Goal: Information Seeking & Learning: Learn about a topic

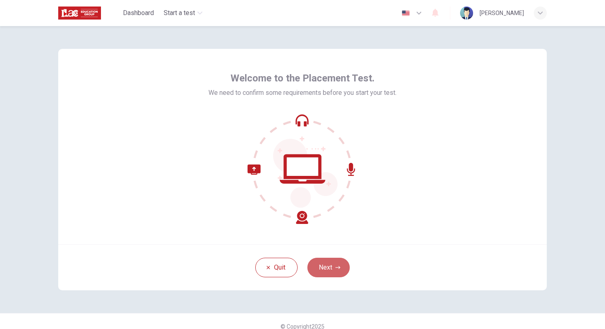
click at [329, 265] on button "Next" at bounding box center [328, 268] width 42 height 20
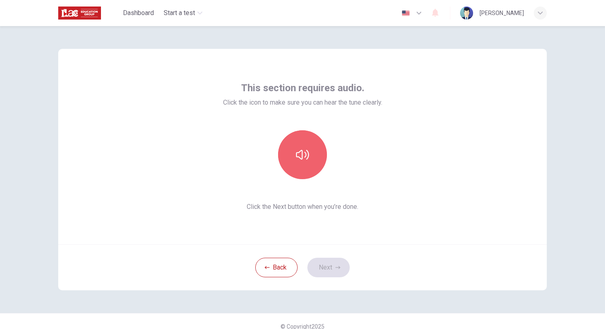
click at [308, 164] on button "button" at bounding box center [302, 154] width 49 height 49
click at [294, 151] on button "button" at bounding box center [302, 154] width 49 height 49
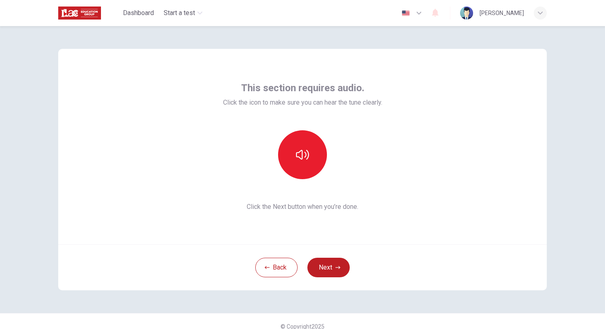
click at [336, 267] on icon "button" at bounding box center [338, 267] width 5 height 5
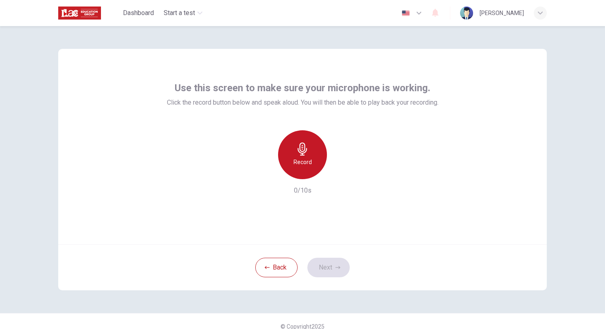
click at [301, 153] on icon "button" at bounding box center [302, 149] width 9 height 13
click at [306, 158] on div "Stop" at bounding box center [302, 154] width 49 height 49
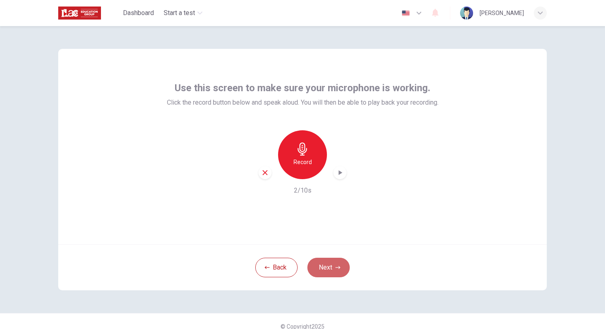
click at [332, 268] on button "Next" at bounding box center [328, 268] width 42 height 20
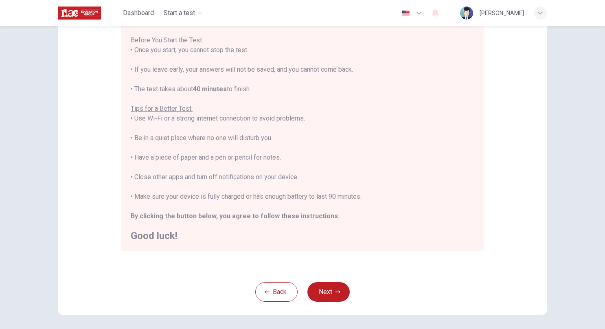
scroll to position [103, 0]
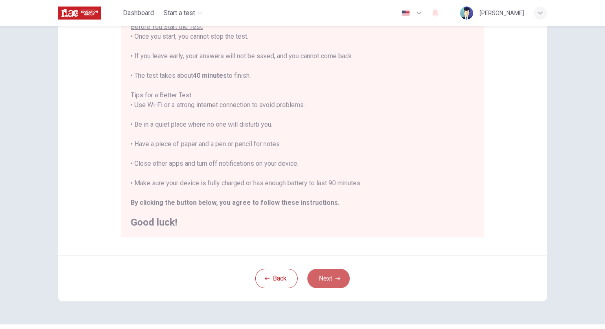
click at [331, 283] on button "Next" at bounding box center [328, 279] width 42 height 20
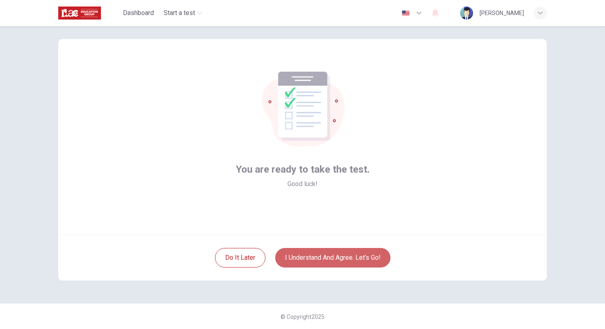
click at [354, 257] on button "I understand and agree. Let’s go!" at bounding box center [332, 258] width 115 height 20
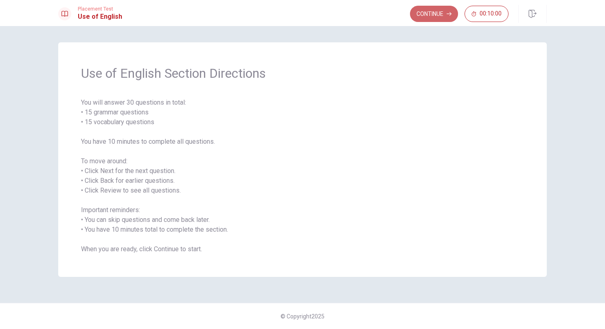
click at [436, 13] on button "Continue" at bounding box center [434, 14] width 48 height 16
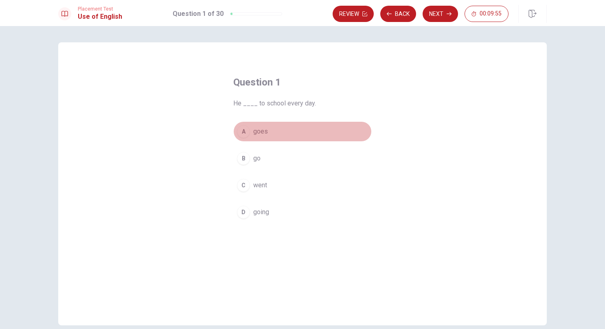
click at [243, 132] on div "A" at bounding box center [243, 131] width 13 height 13
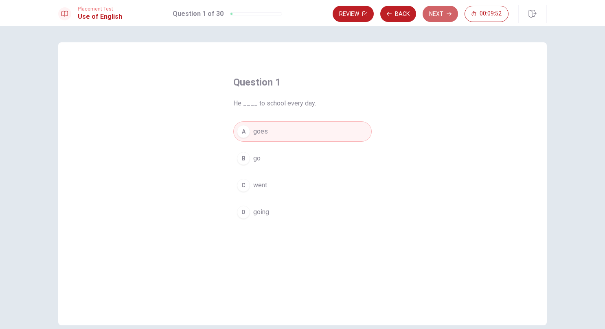
click at [442, 12] on button "Next" at bounding box center [440, 14] width 35 height 16
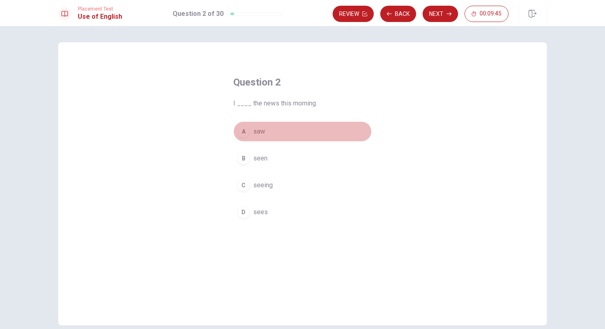
click at [259, 134] on span "saw" at bounding box center [259, 132] width 12 height 10
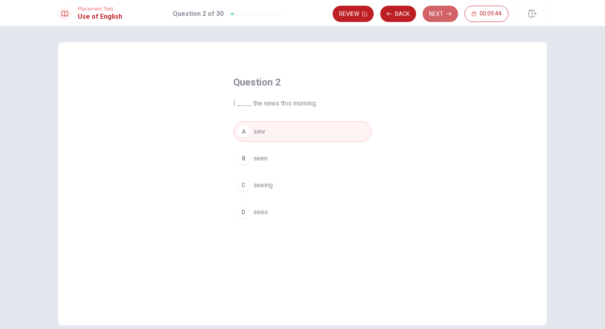
click at [440, 13] on button "Next" at bounding box center [440, 14] width 35 height 16
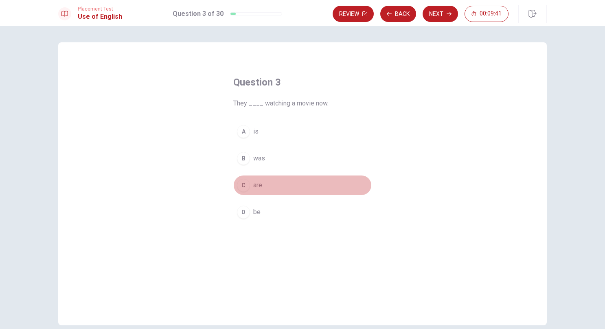
click at [269, 182] on button "C are" at bounding box center [302, 185] width 138 height 20
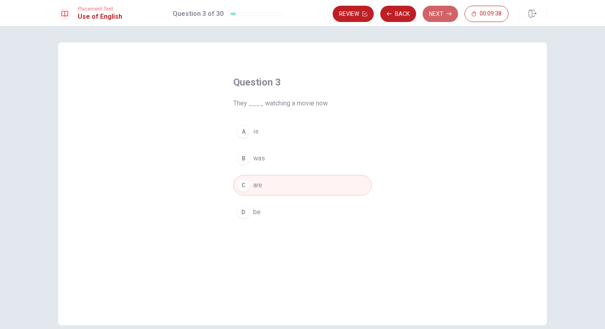
click at [448, 19] on button "Next" at bounding box center [440, 14] width 35 height 16
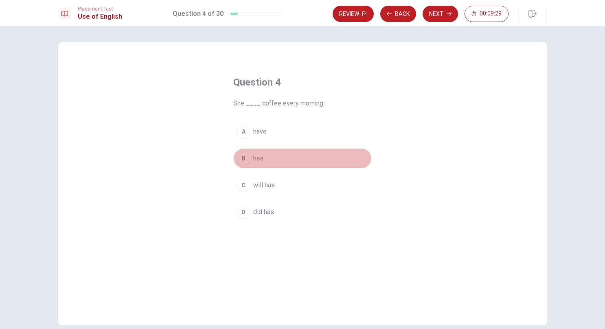
click at [261, 158] on button "B has" at bounding box center [302, 158] width 138 height 20
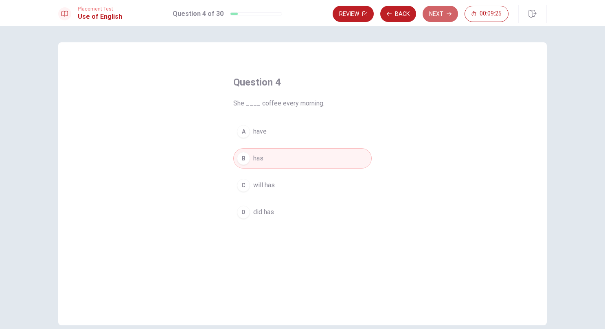
click at [440, 13] on button "Next" at bounding box center [440, 14] width 35 height 16
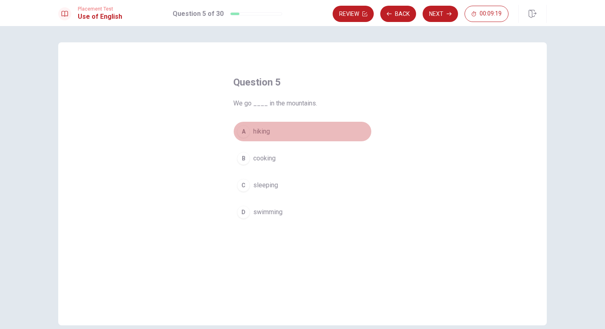
click at [261, 133] on span "hiking" at bounding box center [261, 132] width 17 height 10
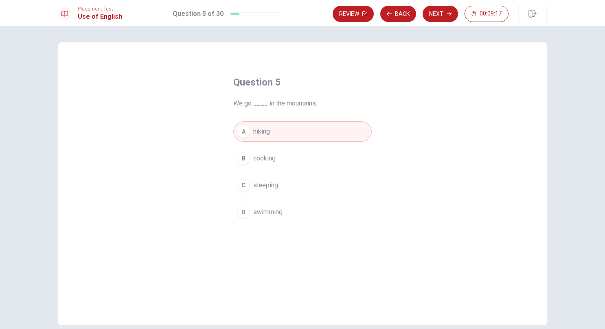
click at [444, 17] on button "Next" at bounding box center [440, 14] width 35 height 16
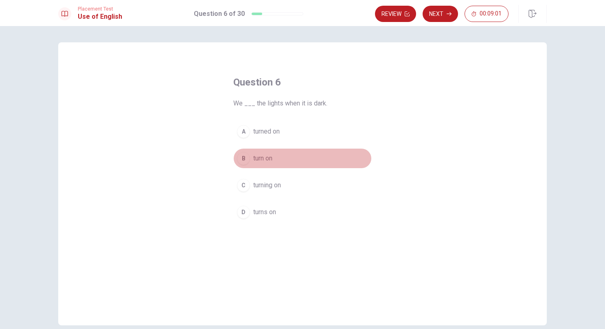
click at [270, 156] on span "turn on" at bounding box center [262, 159] width 19 height 10
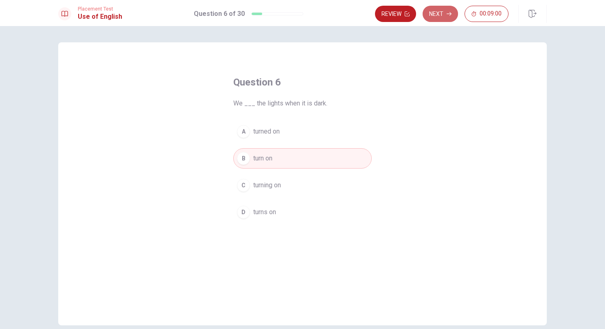
click at [439, 17] on button "Next" at bounding box center [440, 14] width 35 height 16
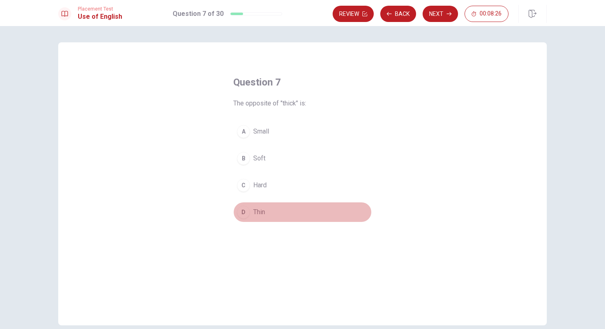
click at [264, 209] on button "D Thin" at bounding box center [302, 212] width 138 height 20
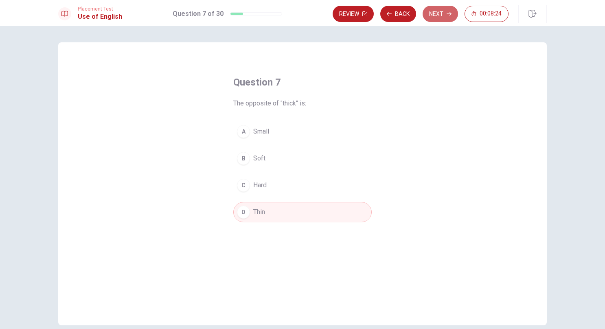
click at [436, 10] on button "Next" at bounding box center [440, 14] width 35 height 16
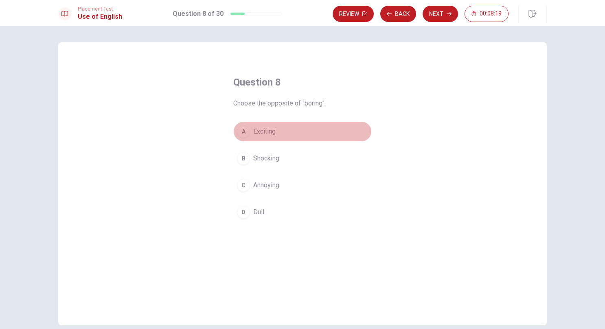
click at [270, 122] on button "A Exciting" at bounding box center [302, 131] width 138 height 20
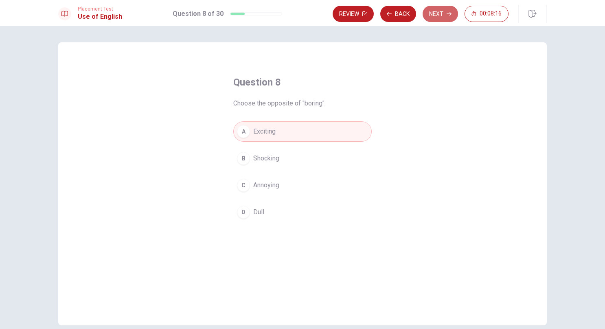
click at [435, 17] on button "Next" at bounding box center [440, 14] width 35 height 16
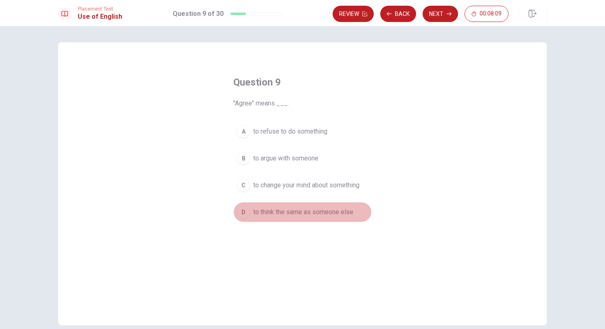
click at [292, 211] on span "to think the same as someone else" at bounding box center [303, 212] width 100 height 10
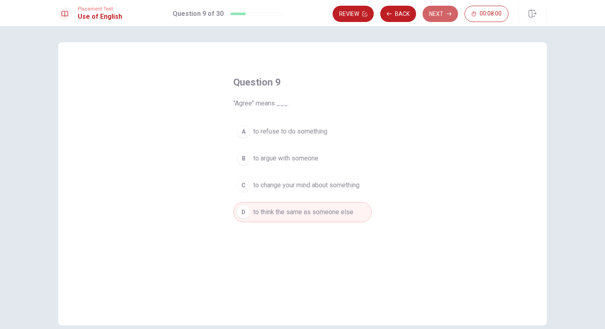
click at [436, 9] on button "Next" at bounding box center [440, 14] width 35 height 16
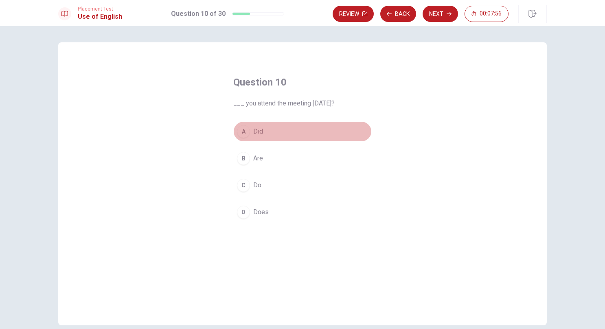
click at [261, 134] on button "A Did" at bounding box center [302, 131] width 138 height 20
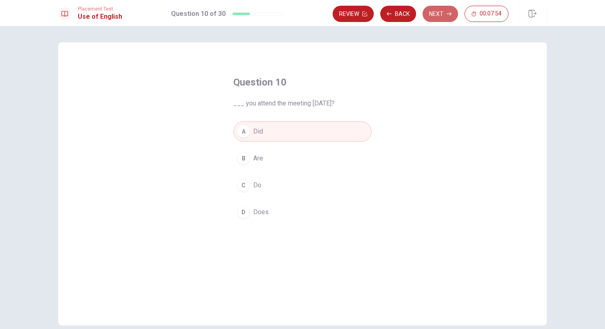
click at [439, 13] on button "Next" at bounding box center [440, 14] width 35 height 16
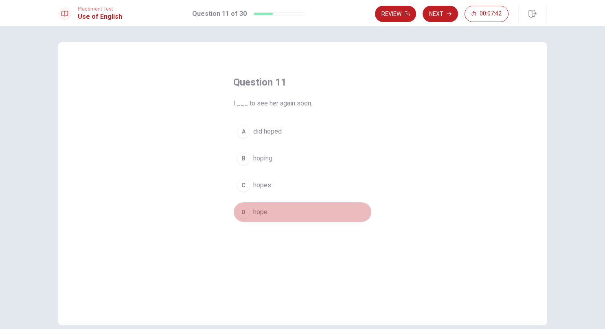
click at [263, 213] on span "hope" at bounding box center [260, 212] width 14 height 10
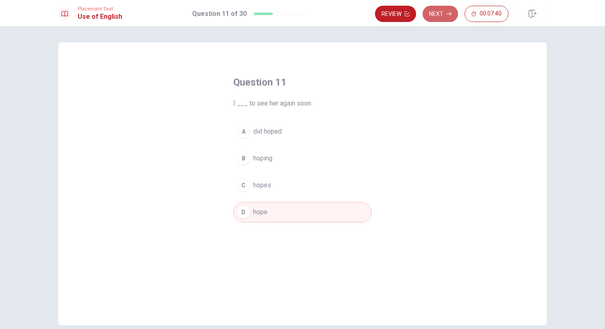
click at [442, 16] on button "Next" at bounding box center [440, 14] width 35 height 16
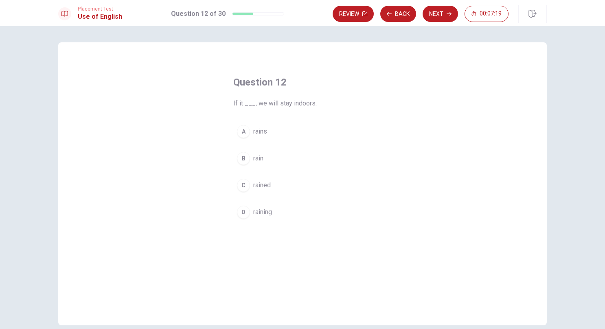
click at [242, 135] on div "A" at bounding box center [243, 131] width 13 height 13
click at [435, 15] on button "Next" at bounding box center [440, 14] width 35 height 16
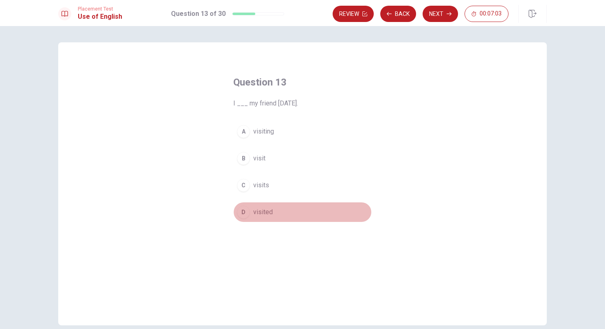
click at [269, 207] on span "visited" at bounding box center [263, 212] width 20 height 10
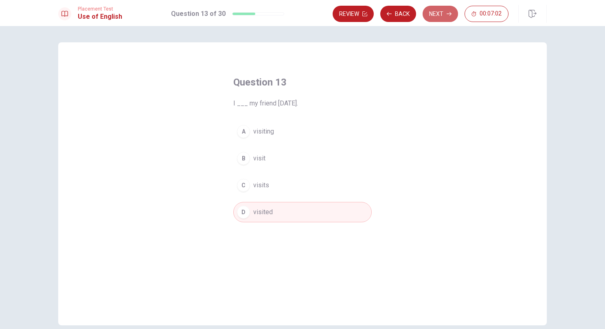
click at [447, 12] on icon "button" at bounding box center [449, 13] width 5 height 5
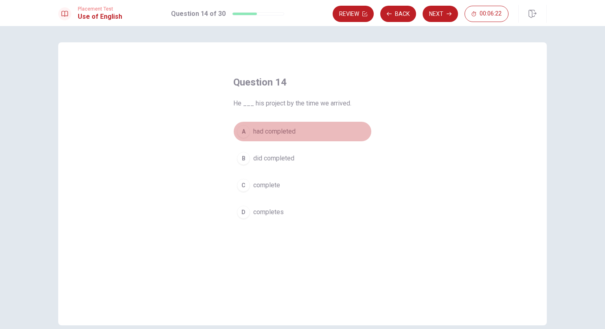
click at [282, 133] on span "had completed" at bounding box center [274, 132] width 42 height 10
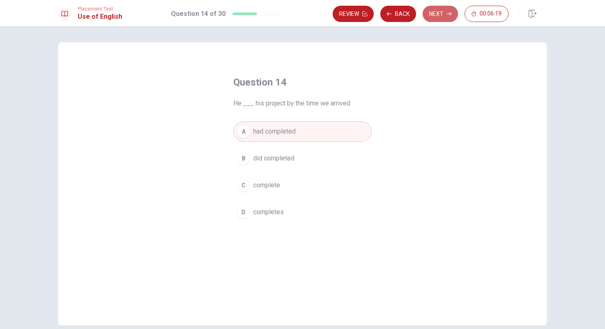
click at [436, 17] on button "Next" at bounding box center [440, 14] width 35 height 16
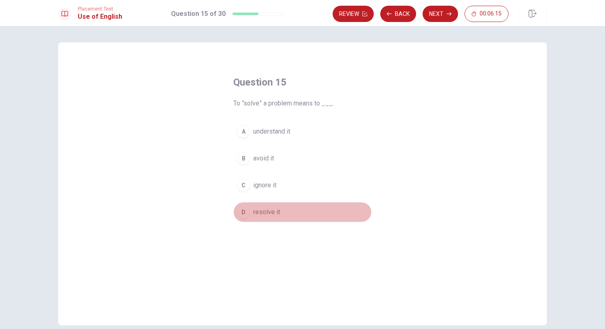
click at [272, 209] on span "resolve it" at bounding box center [266, 212] width 27 height 10
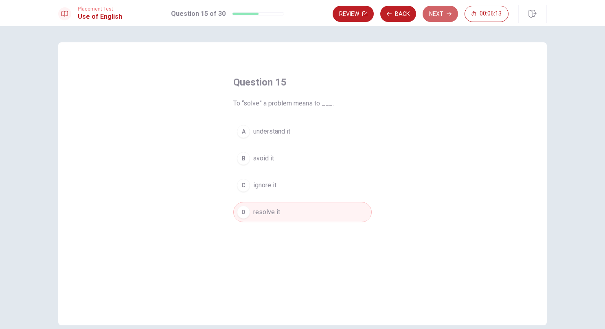
click at [441, 15] on button "Next" at bounding box center [440, 14] width 35 height 16
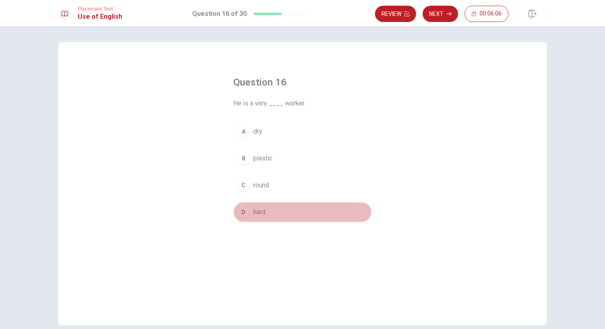
click at [262, 210] on span "hard" at bounding box center [259, 212] width 12 height 10
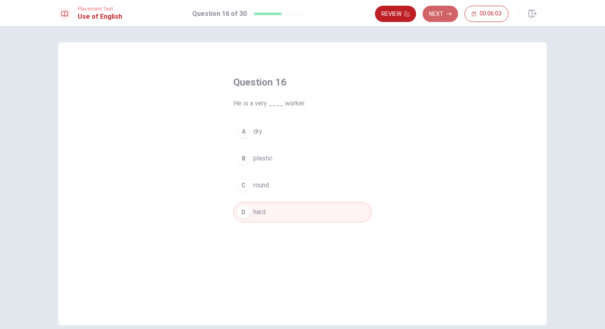
click at [432, 20] on button "Next" at bounding box center [440, 14] width 35 height 16
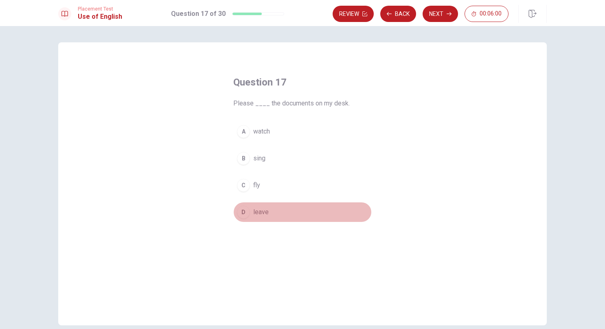
click at [262, 209] on span "leave" at bounding box center [260, 212] width 15 height 10
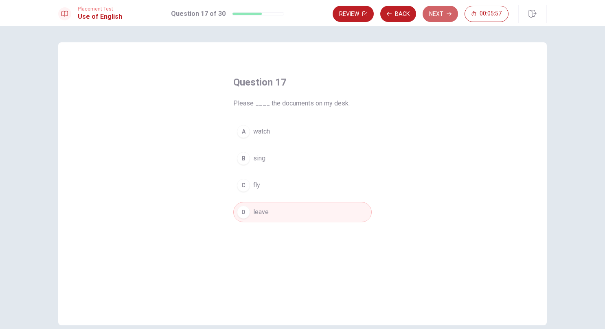
click at [437, 16] on button "Next" at bounding box center [440, 14] width 35 height 16
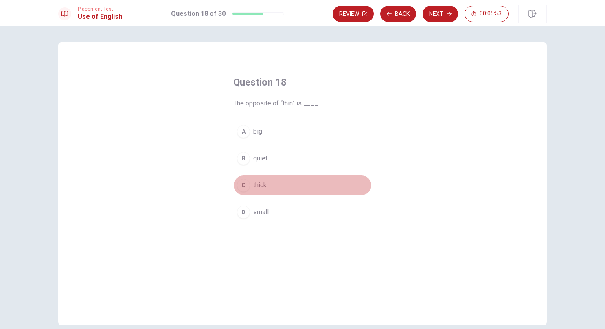
click at [263, 185] on span "thick" at bounding box center [259, 185] width 13 height 10
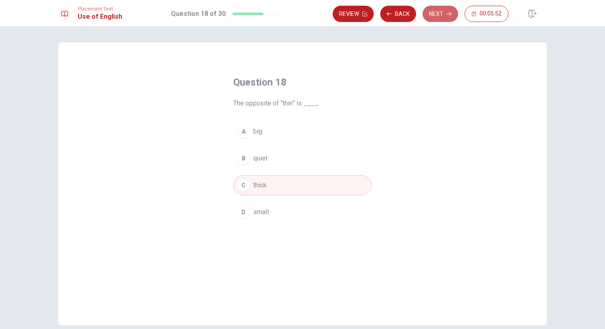
click at [442, 11] on button "Next" at bounding box center [440, 14] width 35 height 16
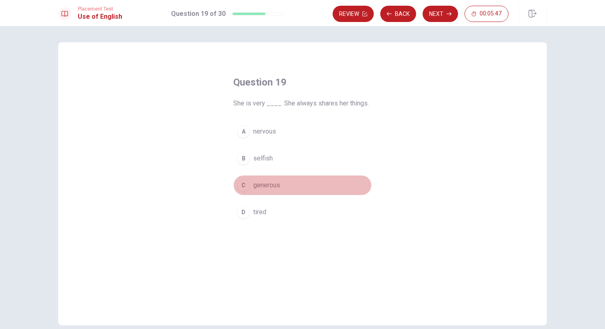
click at [267, 184] on span "generous" at bounding box center [266, 185] width 27 height 10
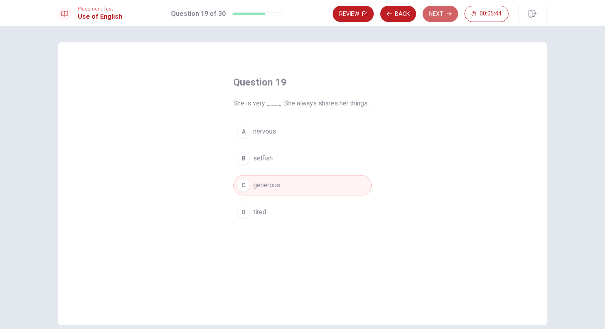
click at [440, 14] on button "Next" at bounding box center [440, 14] width 35 height 16
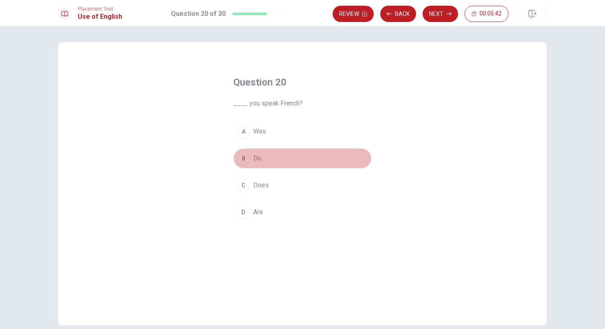
click at [279, 159] on button "B Do" at bounding box center [302, 158] width 138 height 20
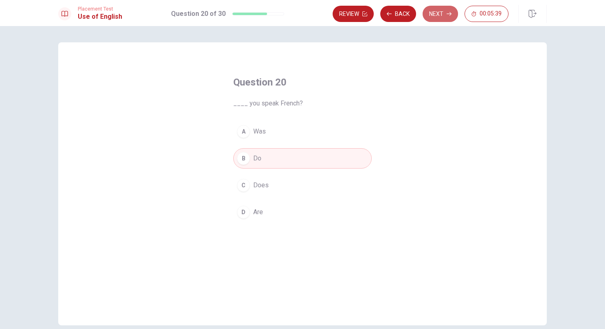
click at [441, 17] on button "Next" at bounding box center [440, 14] width 35 height 16
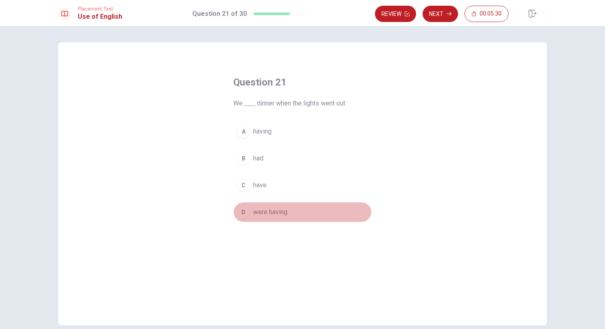
click at [279, 212] on span "were having" at bounding box center [270, 212] width 34 height 10
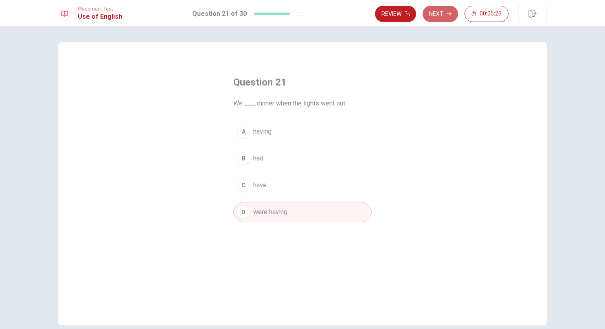
click at [444, 17] on button "Next" at bounding box center [440, 14] width 35 height 16
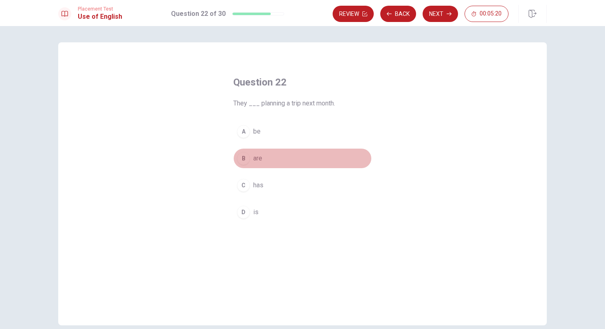
click at [262, 156] on button "B are" at bounding box center [302, 158] width 138 height 20
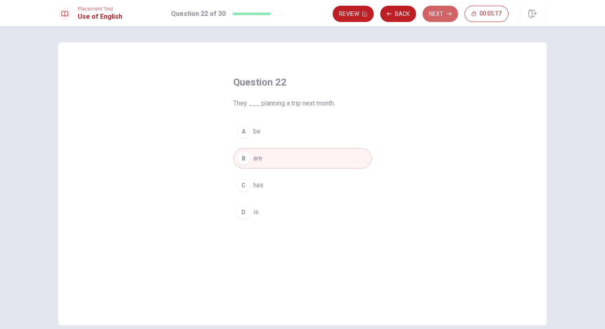
click at [442, 11] on button "Next" at bounding box center [440, 14] width 35 height 16
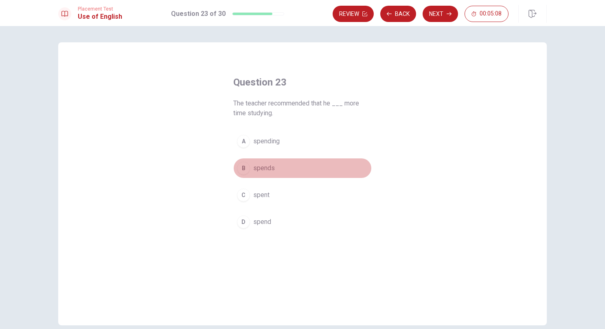
click at [272, 170] on button "B spends" at bounding box center [302, 168] width 138 height 20
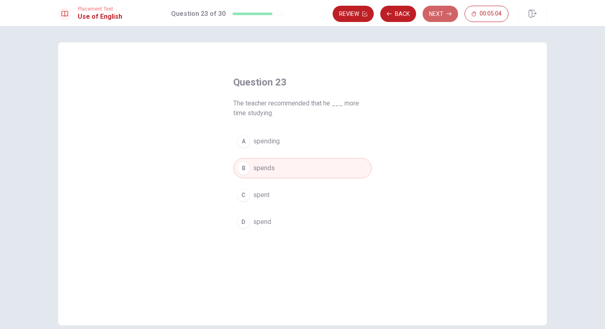
click at [441, 19] on button "Next" at bounding box center [440, 14] width 35 height 16
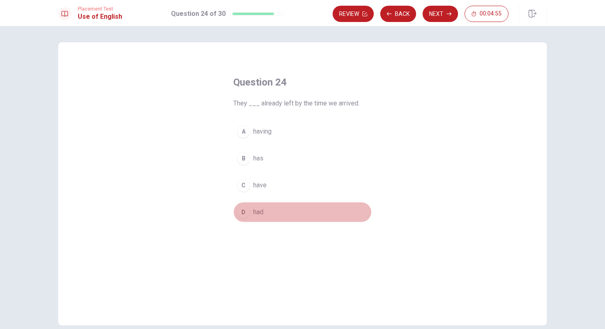
click at [265, 211] on button "D had" at bounding box center [302, 212] width 138 height 20
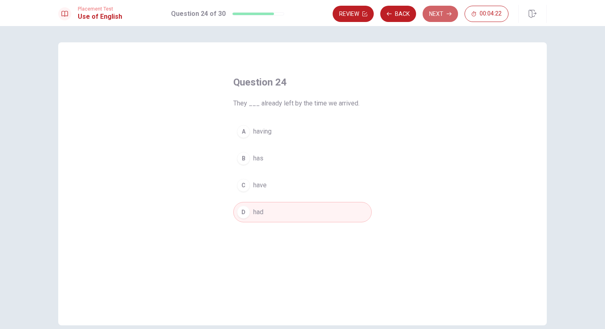
click at [444, 15] on button "Next" at bounding box center [440, 14] width 35 height 16
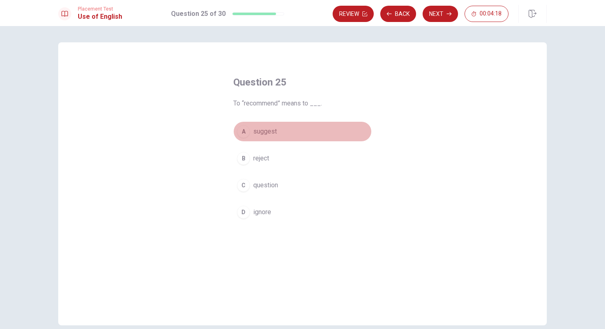
click at [263, 134] on span "suggest" at bounding box center [265, 132] width 24 height 10
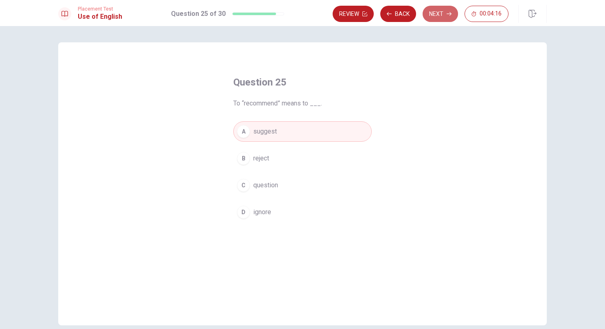
click at [445, 18] on button "Next" at bounding box center [440, 14] width 35 height 16
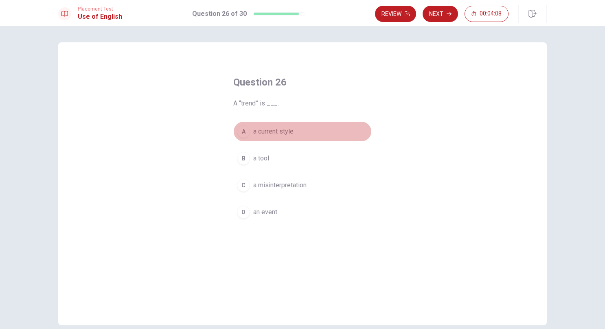
click at [281, 129] on span "a current style" at bounding box center [273, 132] width 40 height 10
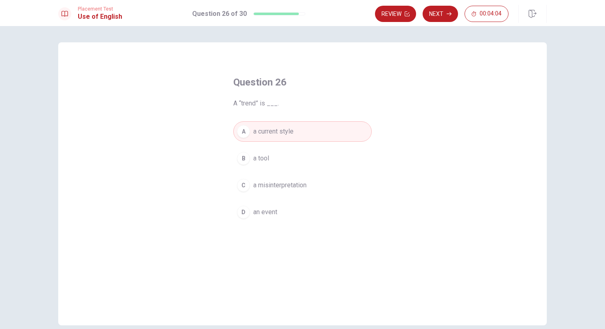
click at [436, 19] on button "Next" at bounding box center [440, 14] width 35 height 16
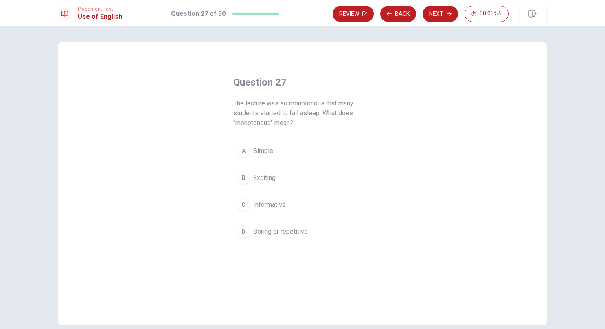
click at [291, 235] on span "Boring or repetitive" at bounding box center [280, 232] width 55 height 10
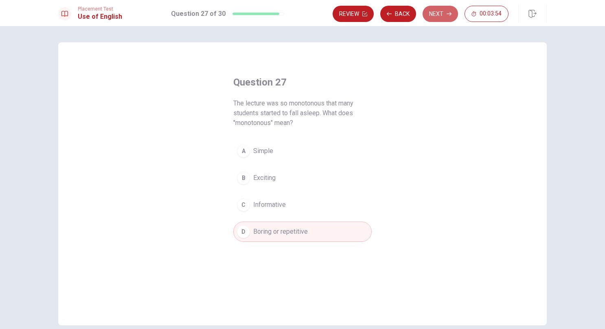
click at [437, 15] on button "Next" at bounding box center [440, 14] width 35 height 16
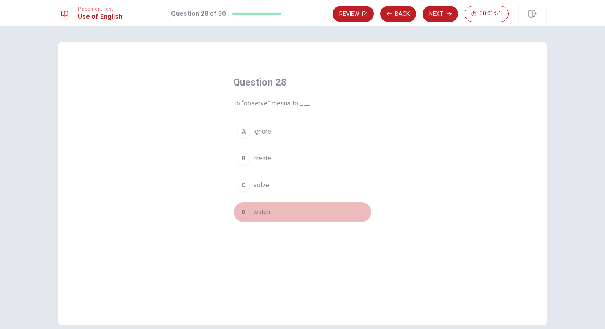
click at [263, 212] on span "watch" at bounding box center [261, 212] width 17 height 10
click at [447, 8] on button "Next" at bounding box center [440, 14] width 35 height 16
click at [276, 208] on span "a characteristic" at bounding box center [274, 212] width 43 height 10
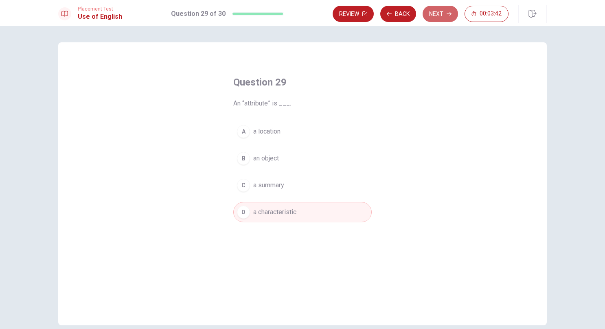
click at [441, 13] on button "Next" at bounding box center [440, 14] width 35 height 16
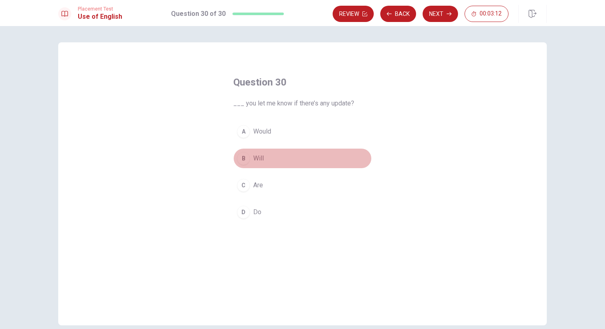
click at [274, 158] on button "B Will" at bounding box center [302, 158] width 138 height 20
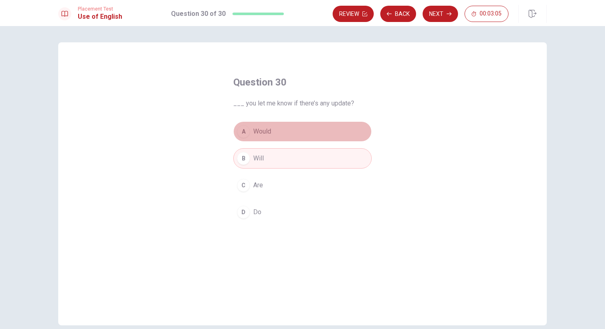
click at [266, 136] on span "Would" at bounding box center [262, 132] width 18 height 10
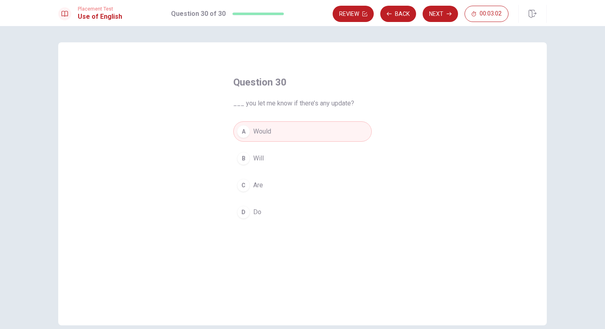
click at [443, 17] on button "Next" at bounding box center [440, 14] width 35 height 16
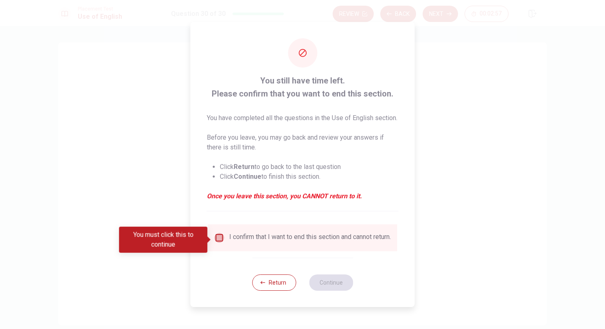
click at [220, 239] on input "You must click this to continue" at bounding box center [220, 238] width 10 height 10
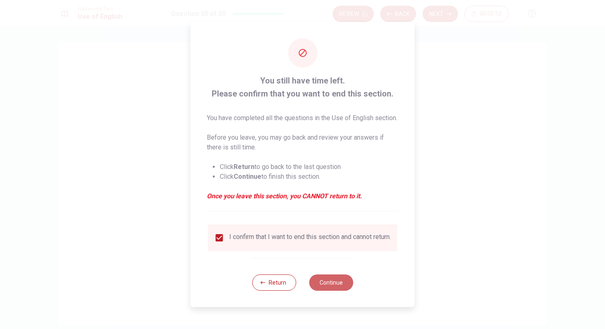
click at [343, 287] on button "Continue" at bounding box center [331, 282] width 44 height 16
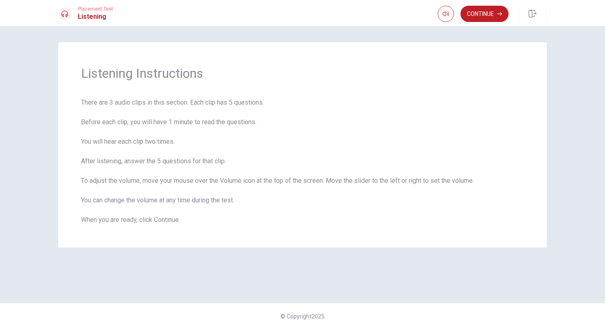
click at [297, 200] on span "There are 3 audio clips in this section. Each clip has 5 questions. Before each…" at bounding box center [302, 161] width 443 height 127
click at [485, 13] on button "Continue" at bounding box center [485, 14] width 48 height 16
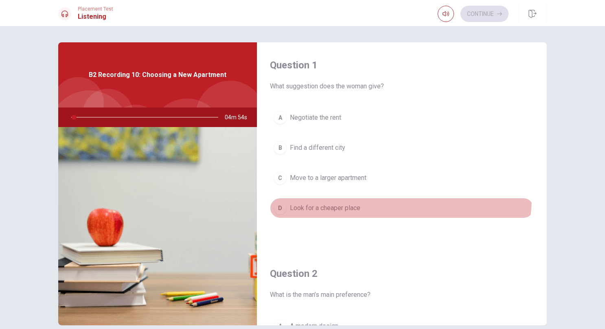
click at [392, 198] on button "D Look for a cheaper place" at bounding box center [402, 208] width 264 height 20
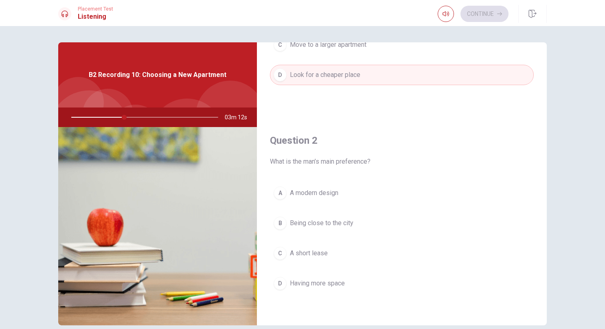
scroll to position [134, 0]
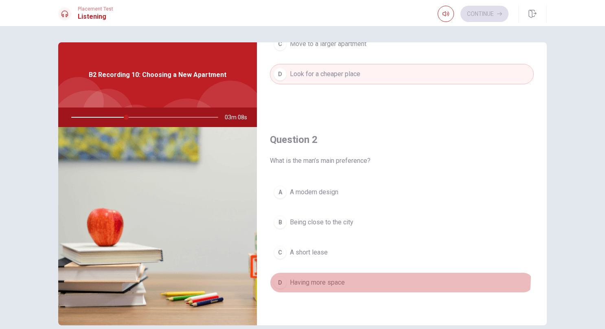
click at [339, 272] on button "D Having more space" at bounding box center [402, 282] width 264 height 20
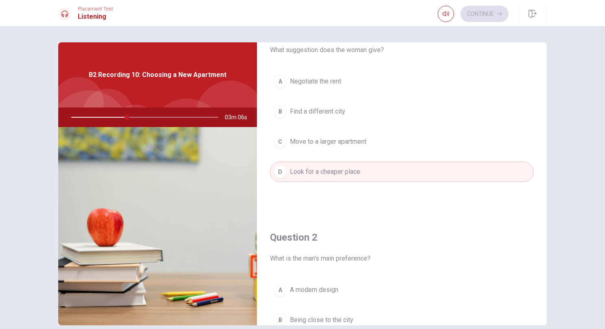
scroll to position [3, 0]
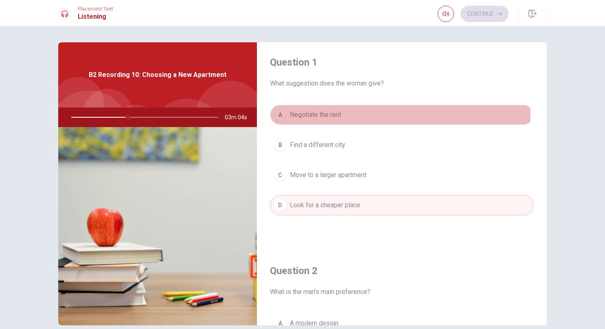
click at [336, 115] on span "Negotiate the rent" at bounding box center [315, 115] width 51 height 10
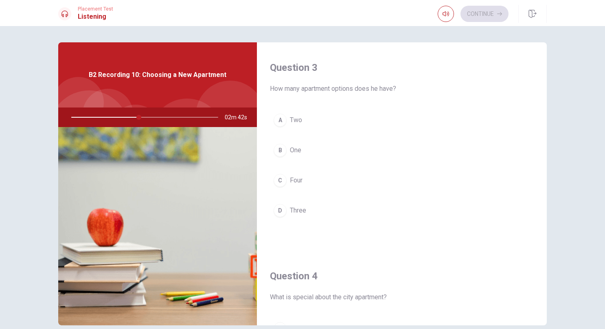
scroll to position [414, 0]
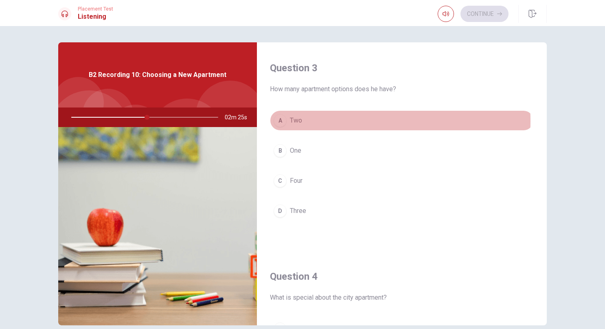
click at [327, 118] on button "A Two" at bounding box center [402, 120] width 264 height 20
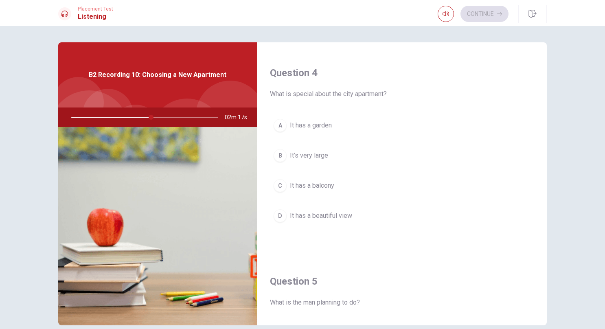
scroll to position [621, 0]
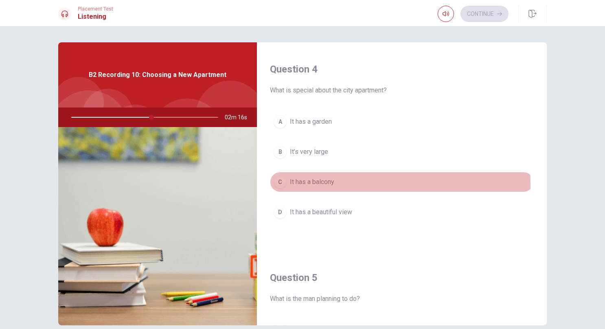
click at [329, 181] on span "It has a balcony" at bounding box center [312, 182] width 44 height 10
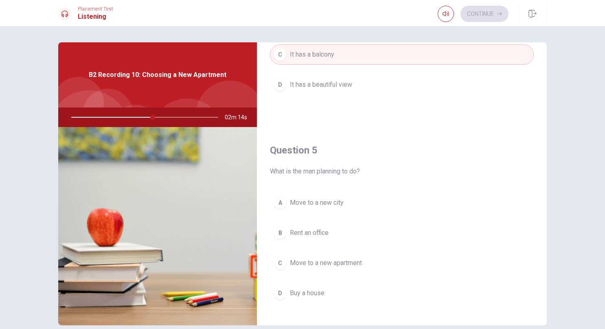
scroll to position [754, 0]
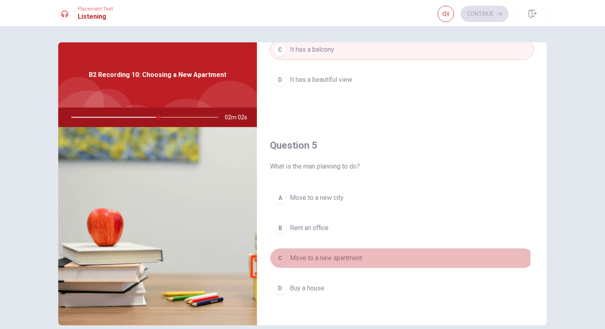
click at [338, 253] on span "Move to a new apartment" at bounding box center [326, 258] width 72 height 10
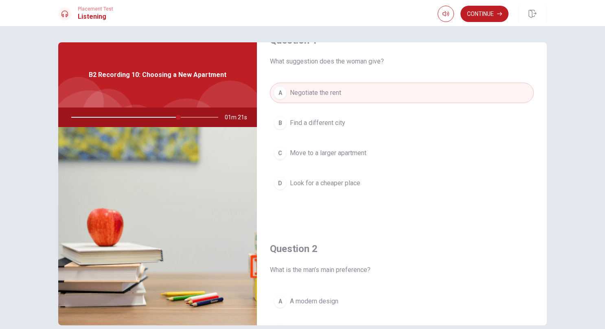
scroll to position [0, 0]
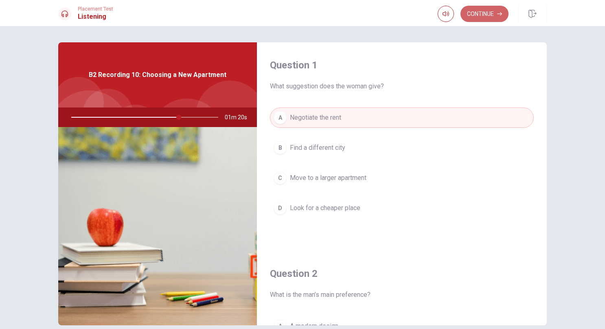
click at [490, 15] on button "Continue" at bounding box center [485, 14] width 48 height 16
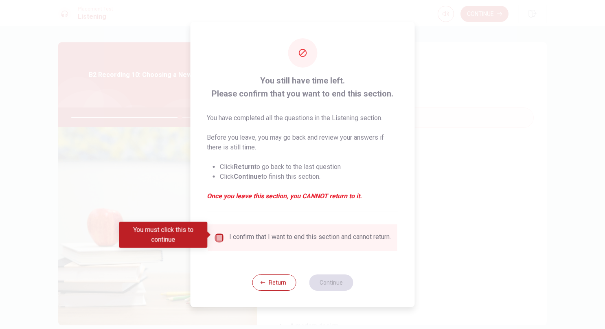
click at [219, 238] on input "You must click this to continue" at bounding box center [220, 238] width 10 height 10
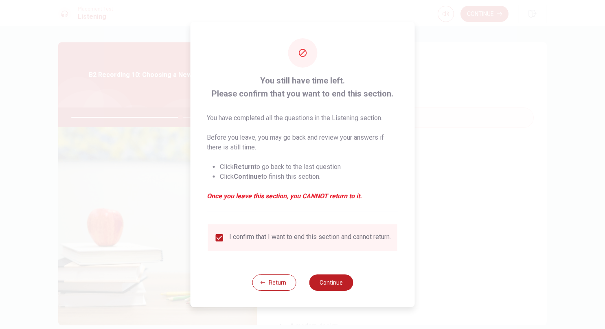
click at [321, 283] on button "Continue" at bounding box center [331, 282] width 44 height 16
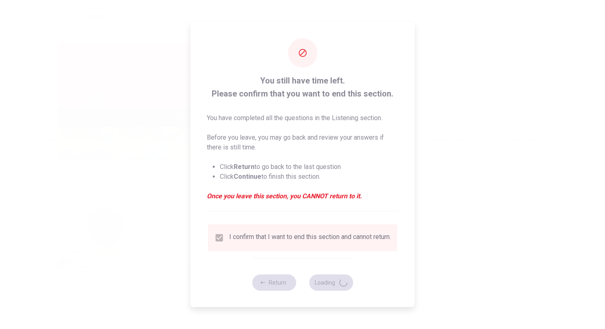
type input "75"
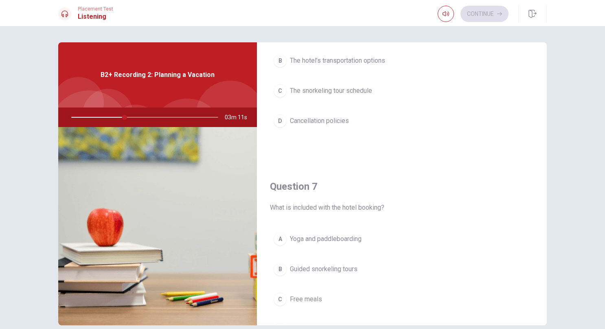
scroll to position [88, 0]
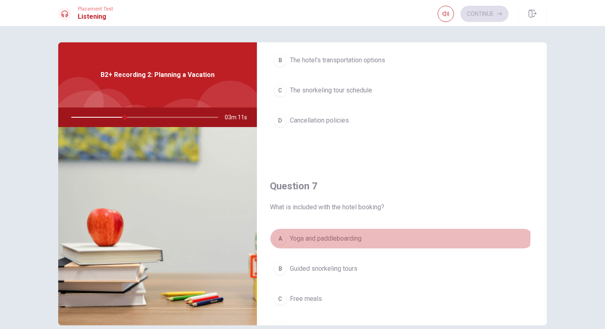
click at [351, 234] on span "Yoga and paddleboarding" at bounding box center [326, 239] width 72 height 10
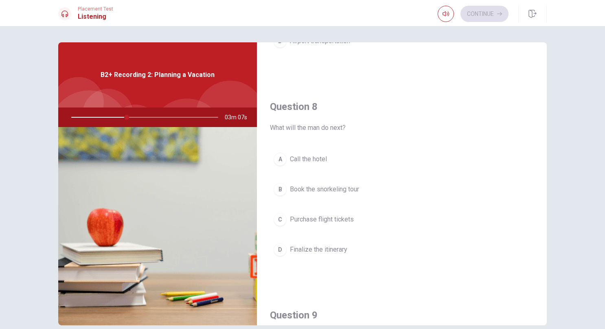
scroll to position [376, 0]
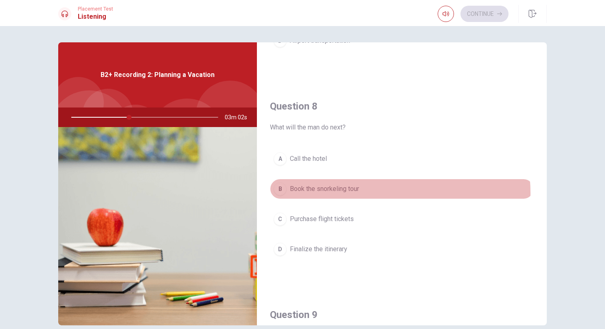
click at [349, 191] on span "Book the snorkeling tour" at bounding box center [324, 189] width 69 height 10
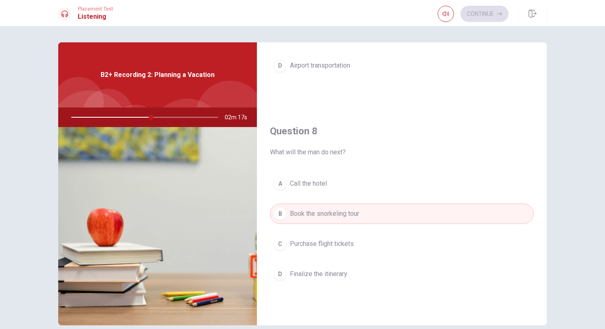
scroll to position [406, 0]
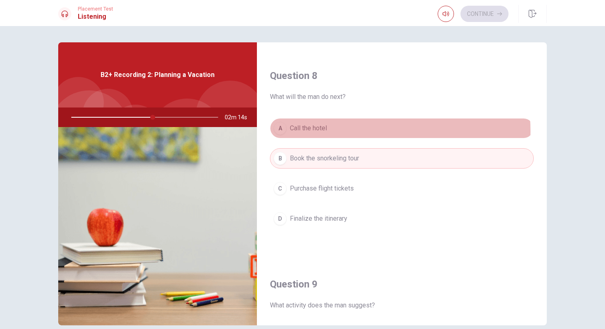
click at [337, 129] on button "A Call the hotel" at bounding box center [402, 128] width 264 height 20
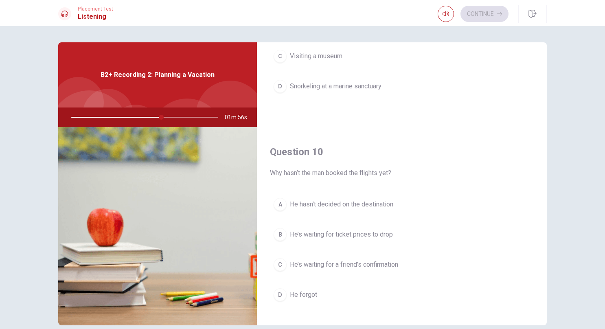
scroll to position [754, 0]
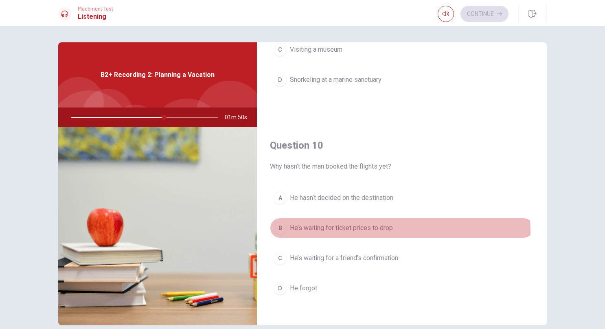
click at [327, 227] on span "He’s waiting for ticket prices to drop" at bounding box center [341, 228] width 103 height 10
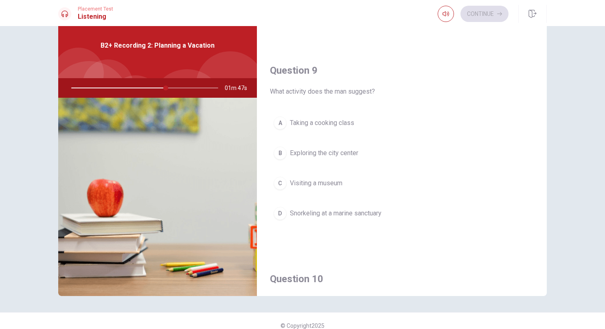
scroll to position [590, 0]
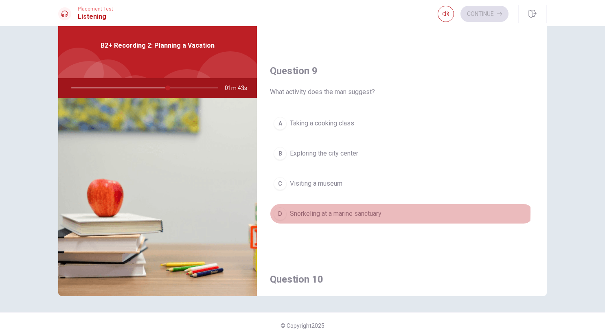
click at [327, 209] on span "Snorkeling at a marine sanctuary" at bounding box center [336, 214] width 92 height 10
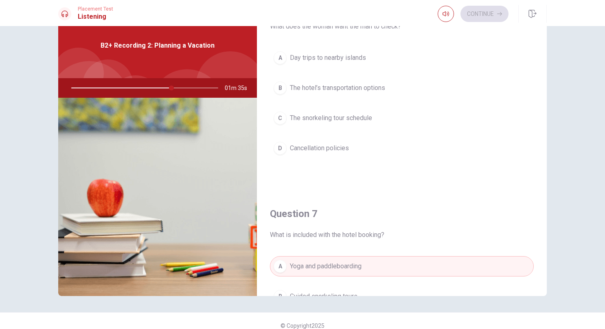
scroll to position [0, 0]
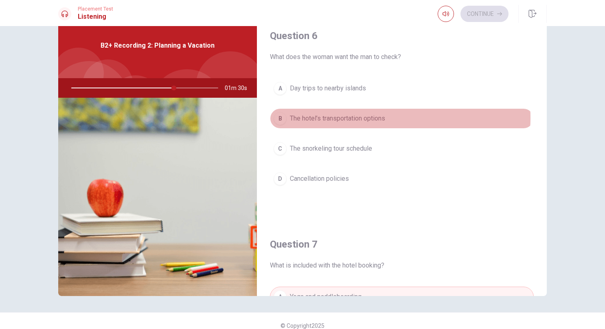
click at [371, 117] on span "The hotel’s transportation options" at bounding box center [337, 119] width 95 height 10
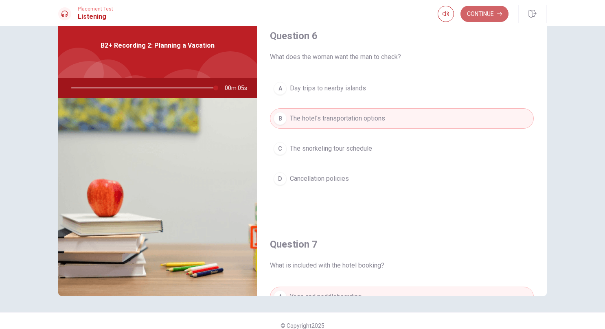
click at [485, 10] on button "Continue" at bounding box center [485, 14] width 48 height 16
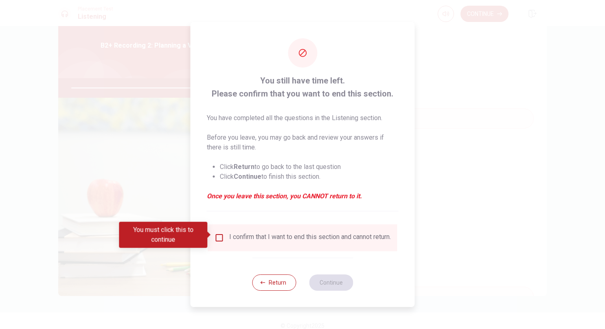
click at [219, 235] on input "You must click this to continue" at bounding box center [220, 238] width 10 height 10
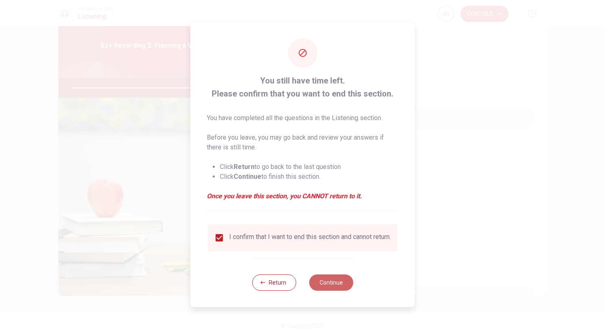
click at [348, 287] on button "Continue" at bounding box center [331, 282] width 44 height 16
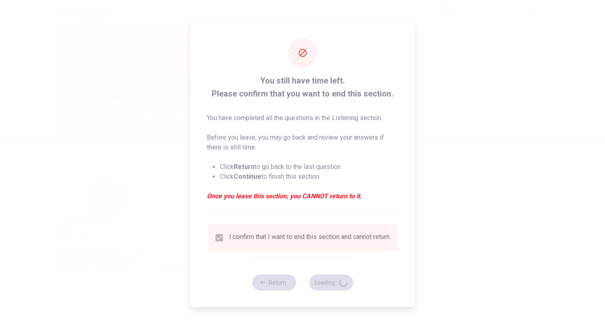
type input "0"
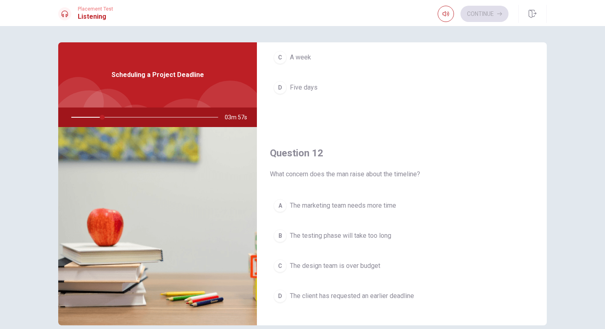
scroll to position [121, 0]
click at [382, 296] on span "The client has requested an earlier deadline" at bounding box center [352, 296] width 124 height 10
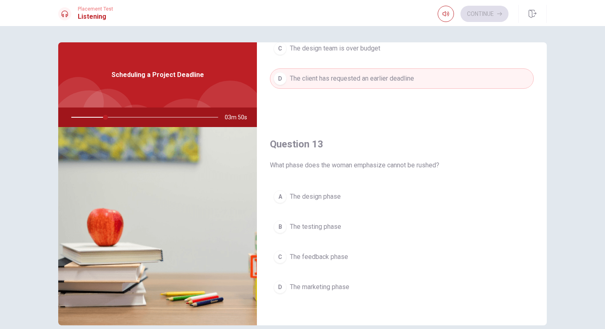
scroll to position [338, 0]
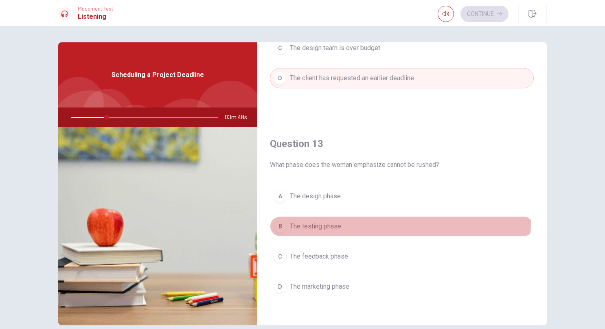
click at [349, 218] on button "B The testing phase" at bounding box center [402, 226] width 264 height 20
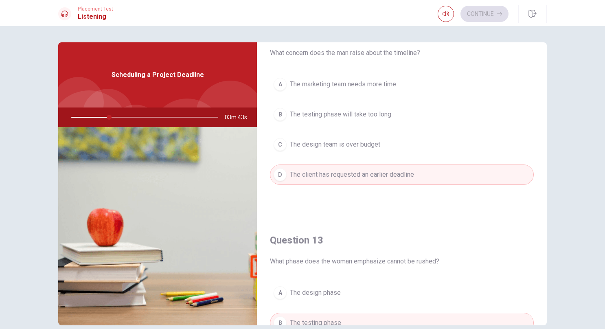
scroll to position [0, 0]
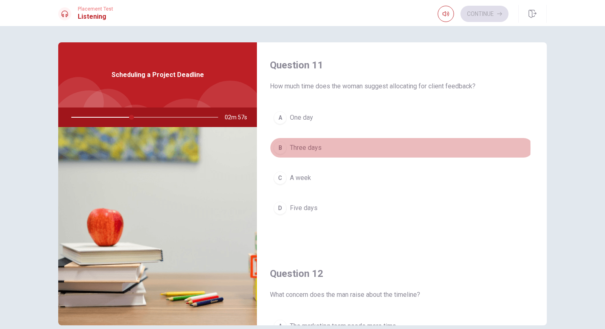
click at [316, 147] on span "Three days" at bounding box center [306, 148] width 32 height 10
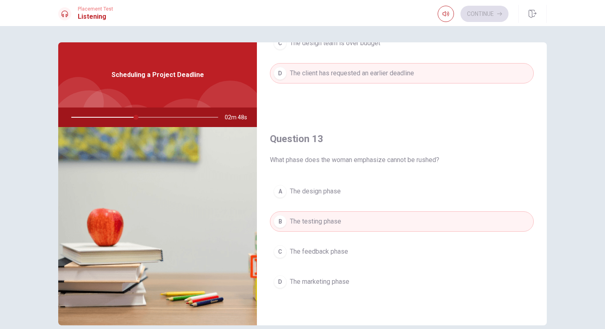
scroll to position [343, 0]
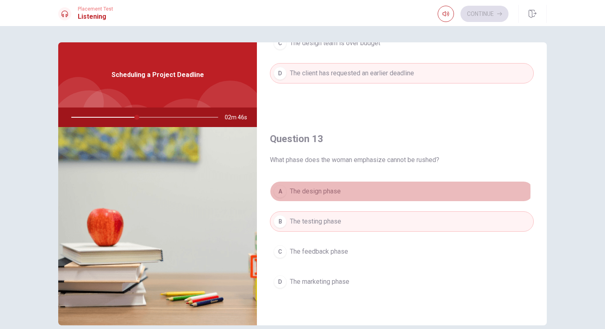
click at [332, 189] on span "The design phase" at bounding box center [315, 191] width 51 height 10
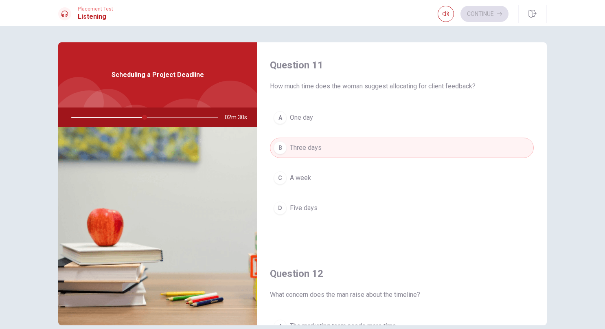
scroll to position [167, 0]
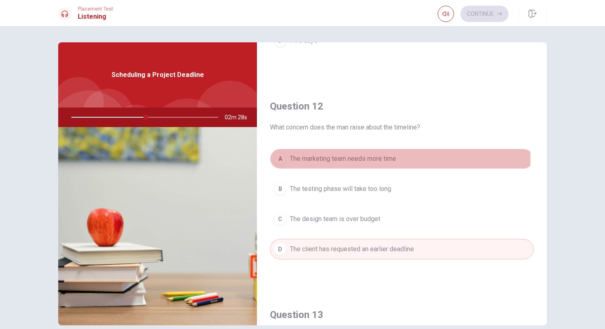
click at [348, 157] on span "The marketing team needs more time" at bounding box center [343, 159] width 106 height 10
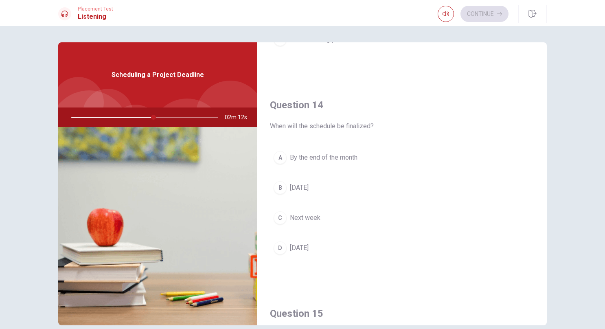
scroll to position [586, 0]
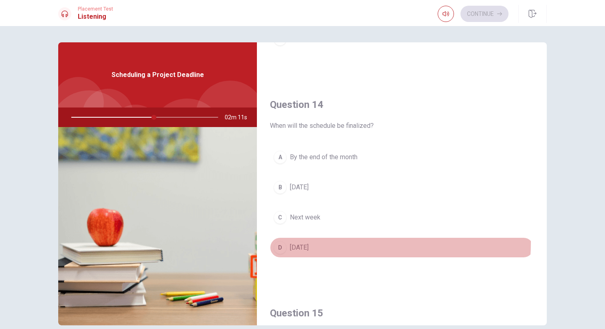
click at [322, 237] on button "D [DATE]" at bounding box center [402, 247] width 264 height 20
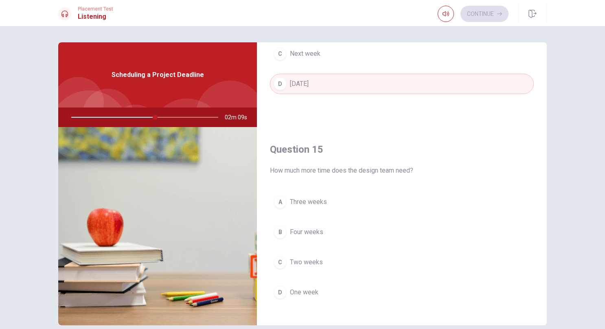
scroll to position [754, 0]
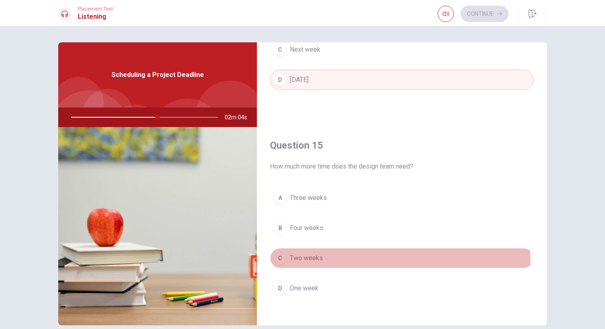
click at [306, 256] on span "Two weeks" at bounding box center [306, 258] width 33 height 10
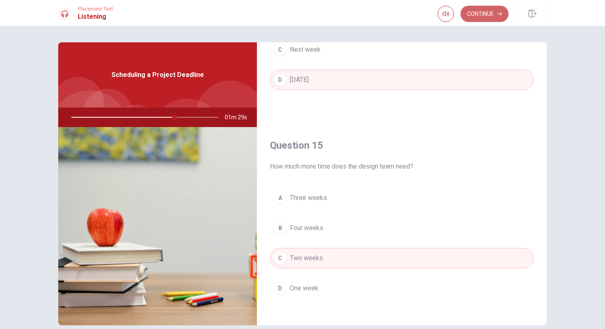
click at [486, 15] on button "Continue" at bounding box center [485, 14] width 48 height 16
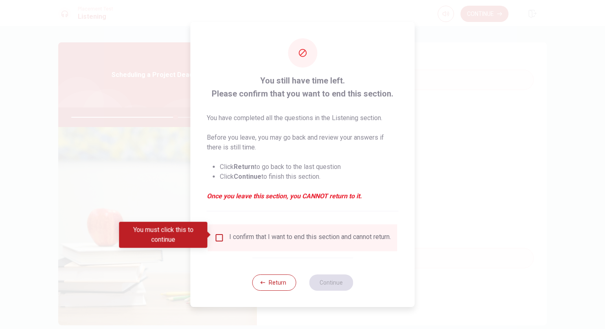
click at [221, 235] on input "You must click this to continue" at bounding box center [220, 238] width 10 height 10
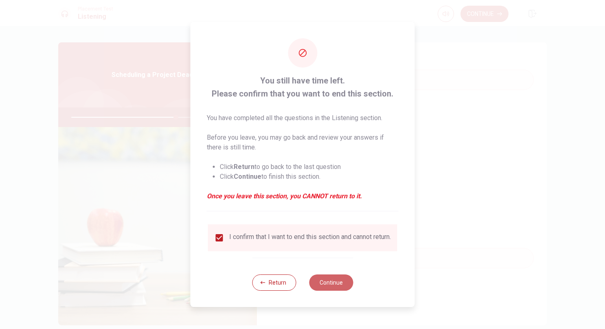
click at [330, 281] on button "Continue" at bounding box center [331, 282] width 44 height 16
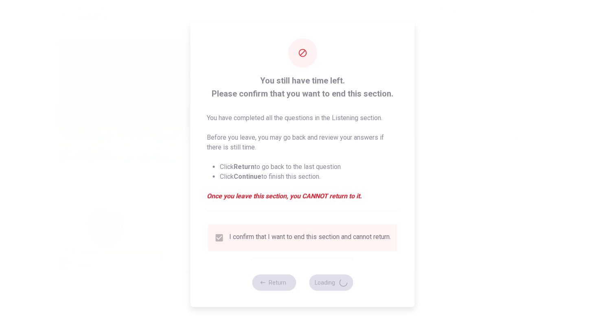
type input "72"
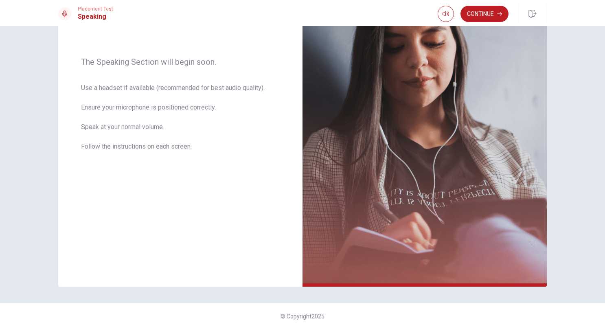
scroll to position [0, 0]
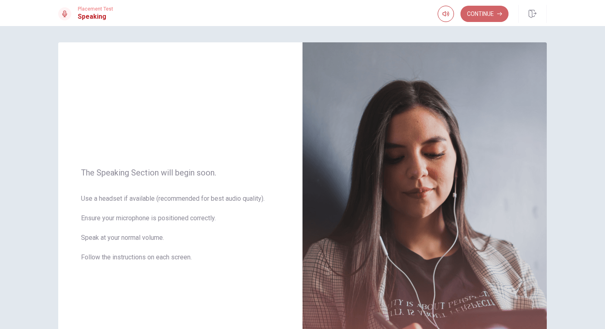
click at [483, 11] on button "Continue" at bounding box center [485, 14] width 48 height 16
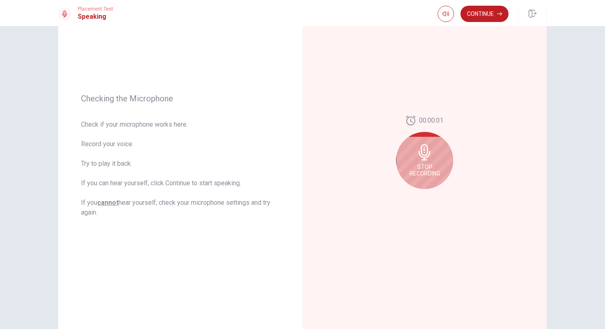
scroll to position [64, 0]
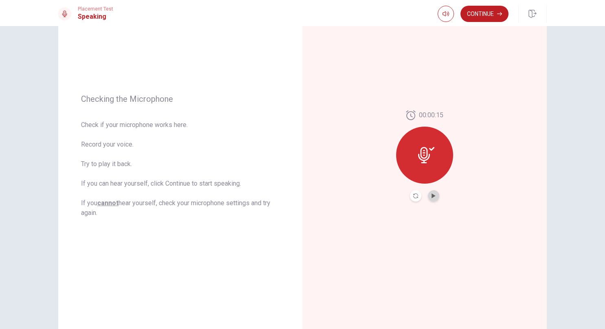
click at [433, 196] on icon "Play Audio" at bounding box center [434, 195] width 4 height 5
click at [433, 196] on icon "Pause Audio" at bounding box center [434, 195] width 4 height 5
click at [485, 11] on button "Continue" at bounding box center [485, 14] width 48 height 16
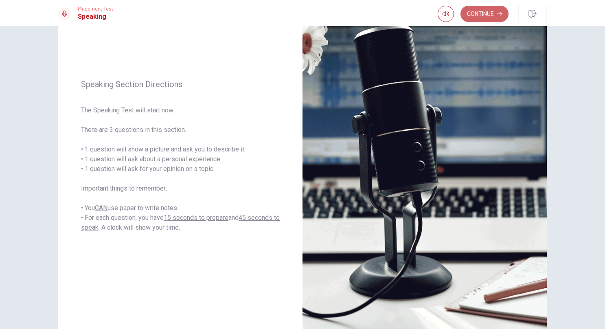
click at [491, 15] on button "Continue" at bounding box center [485, 14] width 48 height 16
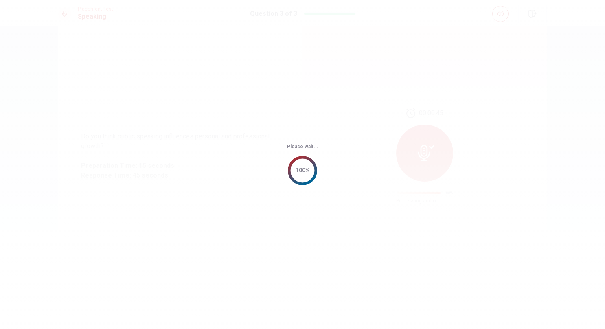
scroll to position [0, 0]
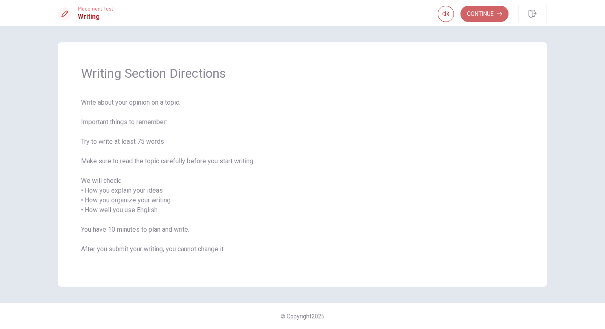
click at [492, 18] on button "Continue" at bounding box center [485, 14] width 48 height 16
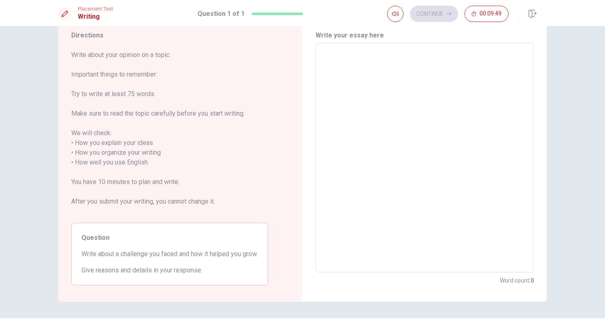
scroll to position [29, 0]
click at [384, 177] on textarea at bounding box center [424, 157] width 207 height 216
type textarea "M"
type textarea "x"
type textarea "Mo"
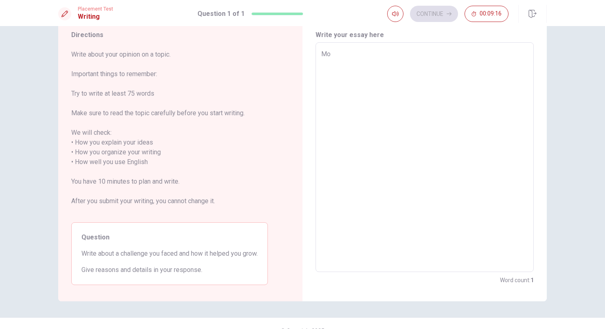
type textarea "x"
type textarea "Mov"
type textarea "x"
type textarea "Movi"
type textarea "x"
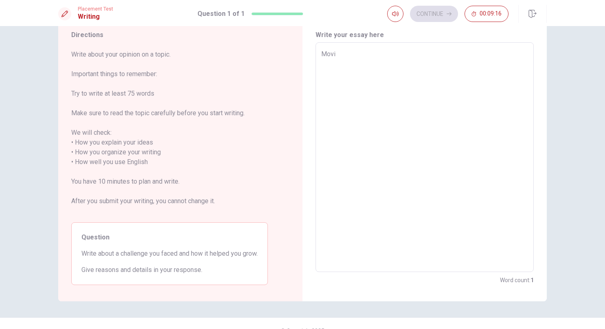
type textarea "Movin"
type textarea "x"
type textarea "Moving"
type textarea "x"
type textarea "Moving"
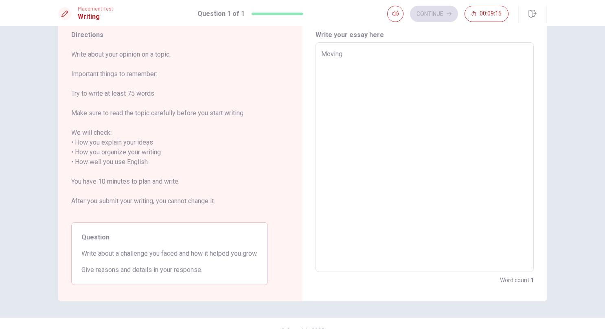
type textarea "x"
type textarea "Moving t"
type textarea "x"
type textarea "Moving to"
type textarea "x"
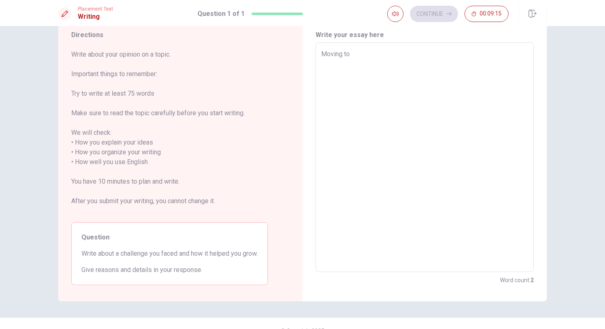
type textarea "Moving to"
type textarea "x"
type textarea "Moving to a"
type textarea "x"
type textarea "Moving to an"
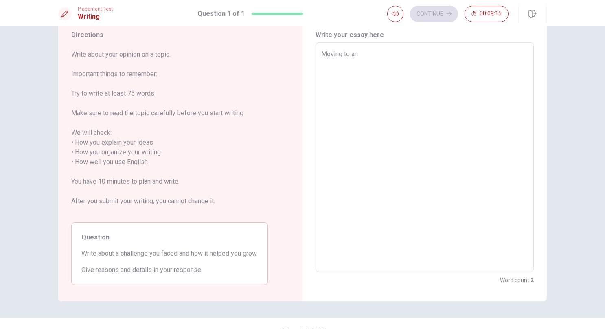
type textarea "x"
type textarea "Moving to ano"
type textarea "x"
type textarea "Moving to anot"
type textarea "x"
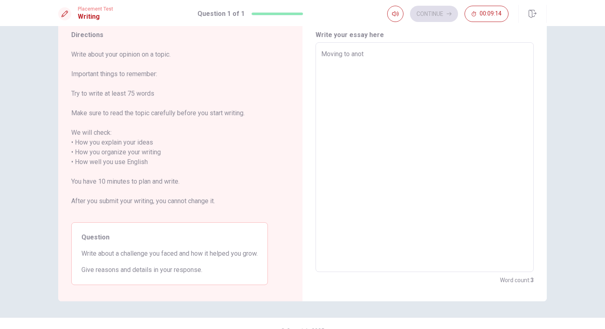
type textarea "Moving to anoth"
type textarea "x"
type textarea "Moving to anothe"
type textarea "x"
type textarea "Moving to another"
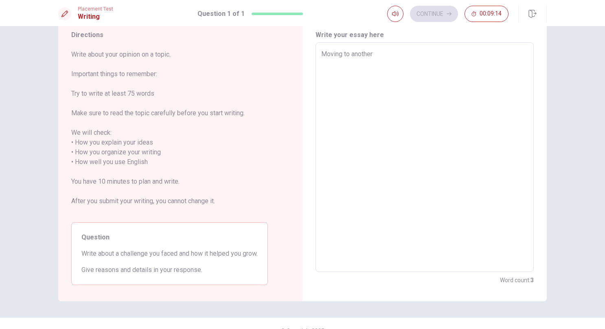
type textarea "x"
type textarea "Moving to another"
type textarea "x"
type textarea "Moving to another c"
type textarea "x"
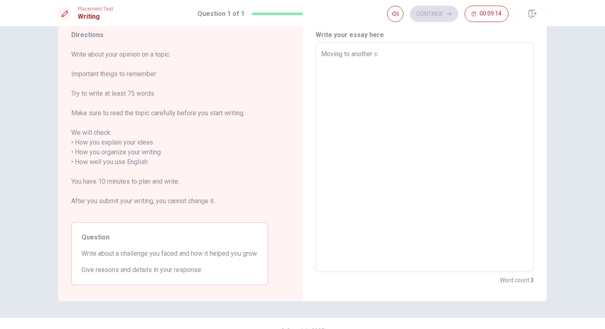
type textarea "Moving to another co"
type textarea "x"
type textarea "Moving to another cou"
type textarea "x"
type textarea "Moving to another coun"
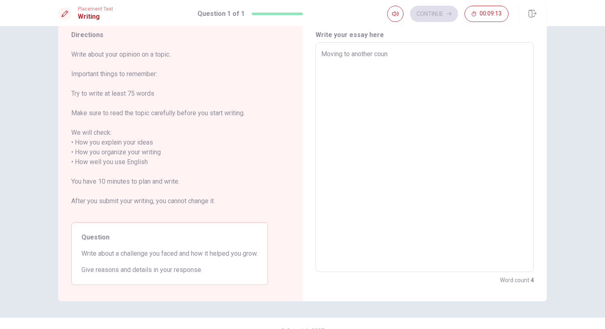
type textarea "x"
type textarea "Moving to another count"
type textarea "x"
type textarea "Moving to another countr"
type textarea "x"
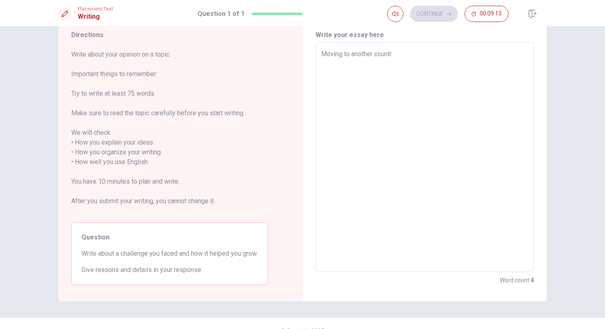
type textarea "Moving to another country"
type textarea "x"
type textarea "Moving to another country"
type textarea "x"
type textarea "Moving to another country w"
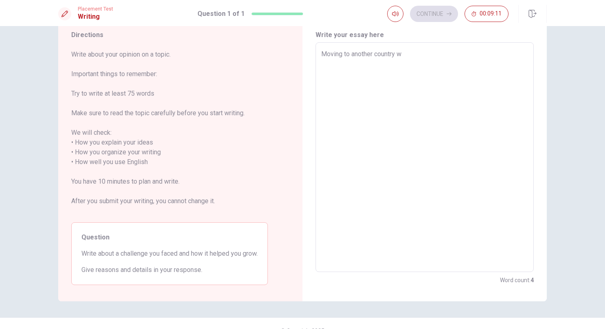
type textarea "x"
type textarea "Moving to another country wa"
type textarea "x"
type textarea "Moving to another country was"
type textarea "x"
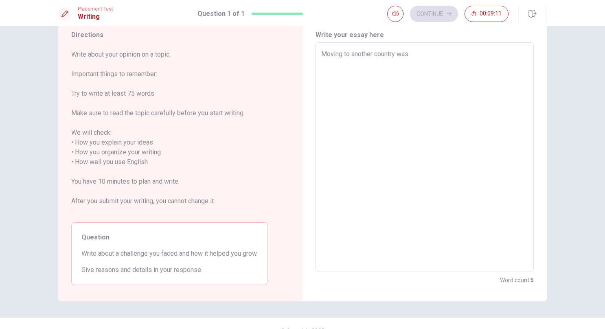
type textarea "Moving to another country was"
type textarea "x"
type textarea "Moving to another country was o"
type textarea "x"
type textarea "Moving to another country was on"
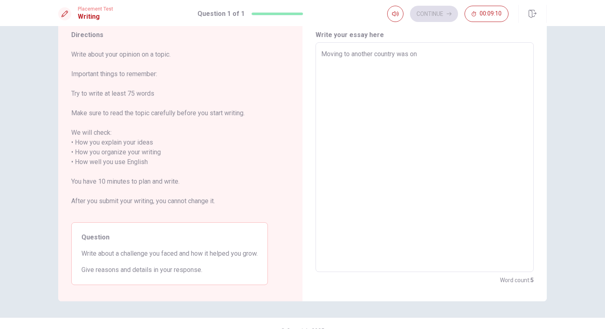
type textarea "x"
type textarea "Moving to another country was one"
type textarea "x"
type textarea "Moving to another country was one"
type textarea "x"
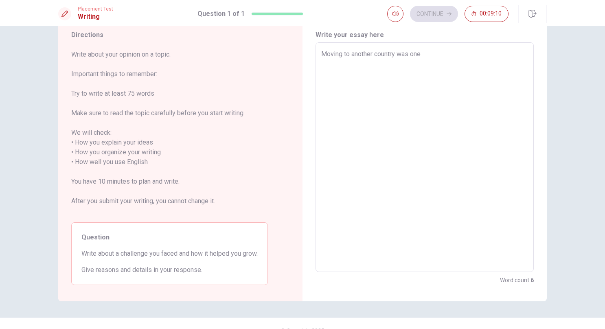
type textarea "Moving to another country was one o"
type textarea "x"
type textarea "Moving to another country was one of"
type textarea "x"
type textarea "Moving to another country was one of"
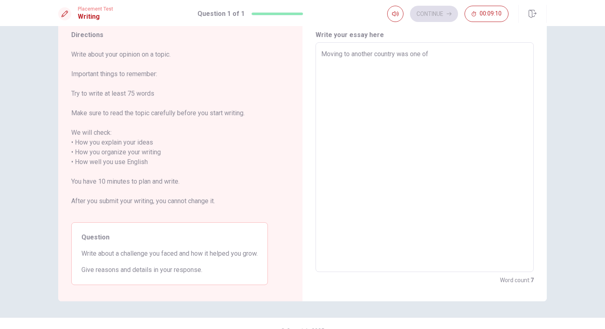
type textarea "x"
type textarea "Moving to another country was one of h"
type textarea "x"
type textarea "Moving to another country was one of"
type textarea "x"
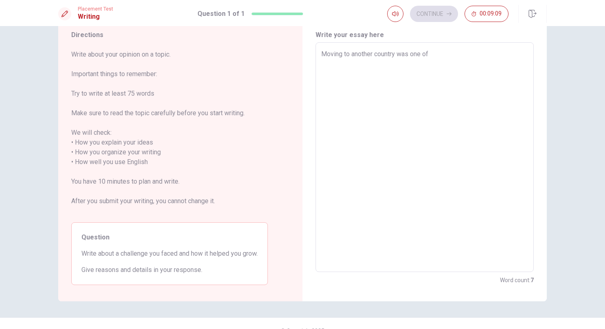
type textarea "Moving to another country was one of t"
type textarea "x"
type textarea "Moving to another country was one of th"
type textarea "x"
type textarea "Moving to another country was one of the"
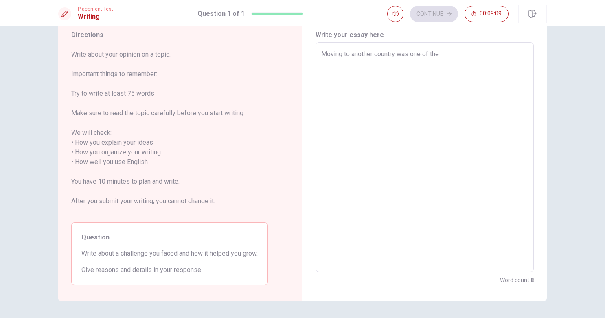
type textarea "x"
type textarea "Moving to another country was one of the"
type textarea "x"
type textarea "Moving to another country was one of the m"
type textarea "x"
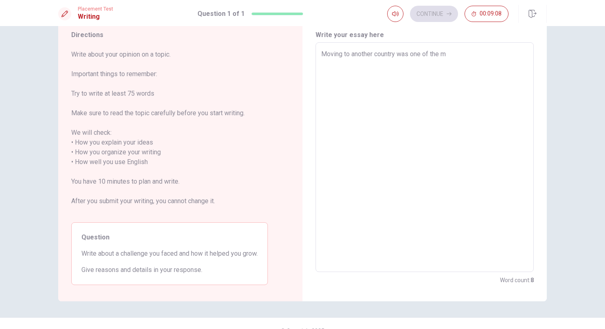
type textarea "Moving to another country was one of the mo"
type textarea "x"
type textarea "Moving to another country was one of the mos"
type textarea "x"
type textarea "Moving to another country was one of the most"
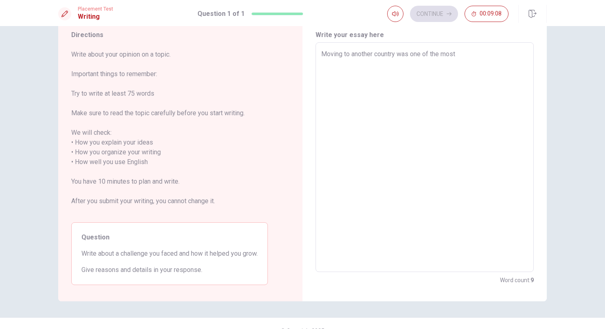
type textarea "x"
type textarea "Moving to another country was one of the mos"
type textarea "x"
type textarea "Moving to another country was one of the mo"
type textarea "x"
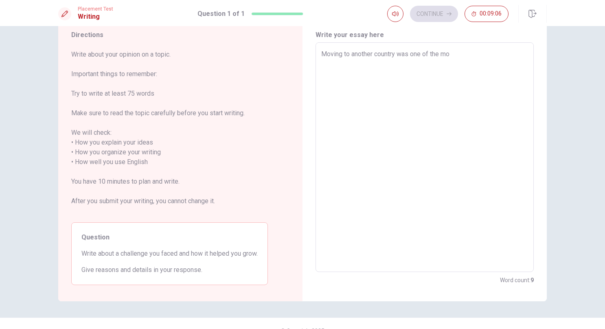
type textarea "Moving to another country was one of the m"
type textarea "x"
type textarea "Moving to another country was one of the"
type textarea "x"
type textarea "Moving to another country was one of the"
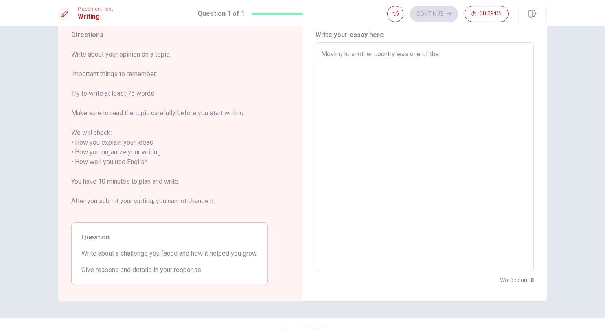
type textarea "x"
type textarea "Moving to another country was one of theb"
type textarea "x"
type textarea "Moving to another country was one of thebi"
type textarea "x"
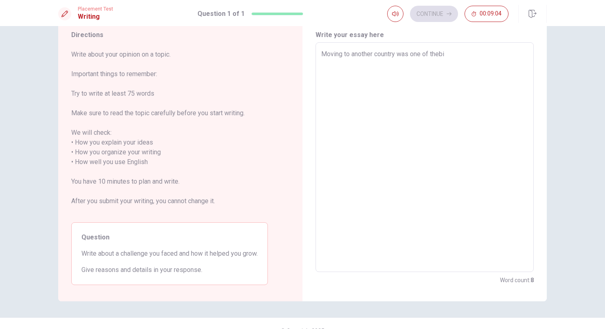
type textarea "Moving to another country was one of thebig"
type textarea "x"
type textarea "Moving to another country was one of thebigg"
type textarea "x"
type textarea "Moving to another country was one of thebigge"
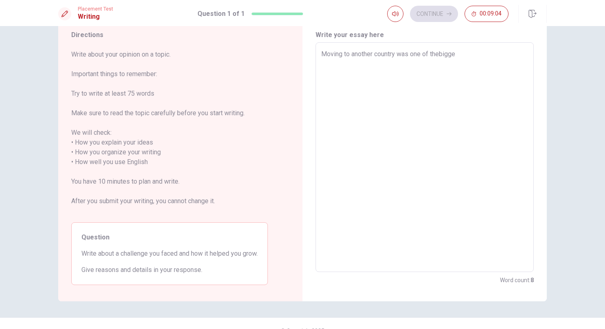
type textarea "x"
type textarea "Moving to another country was one of thebigges"
type textarea "x"
type textarea "Moving to another country was one of thebiggest"
type textarea "x"
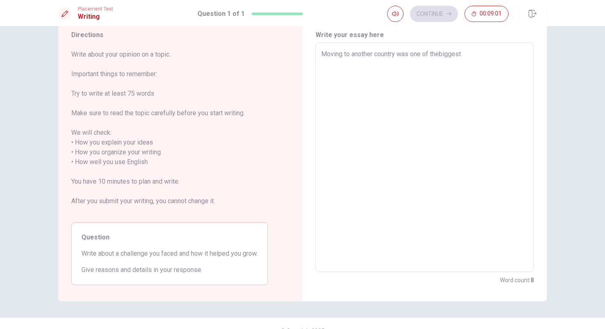
click at [439, 54] on textarea "Moving to another country was one of thebiggest" at bounding box center [424, 157] width 207 height 216
type textarea "Moving to another country was one of the biggest"
click at [482, 57] on textarea "Moving to another country was one of the biggest" at bounding box center [424, 157] width 207 height 216
type textarea "x"
type textarea "Moving to another country was one of the biggest"
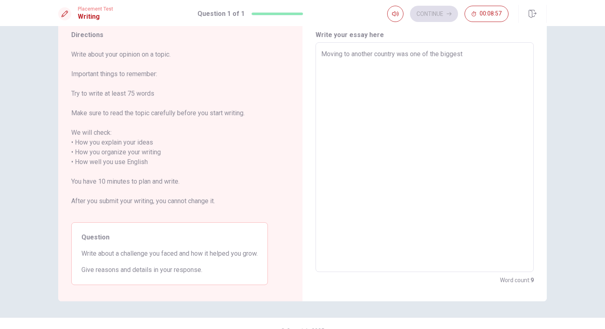
type textarea "x"
type textarea "Moving to another country was one of the biggest c"
type textarea "x"
type textarea "Moving to another country was one of the biggest ch"
type textarea "x"
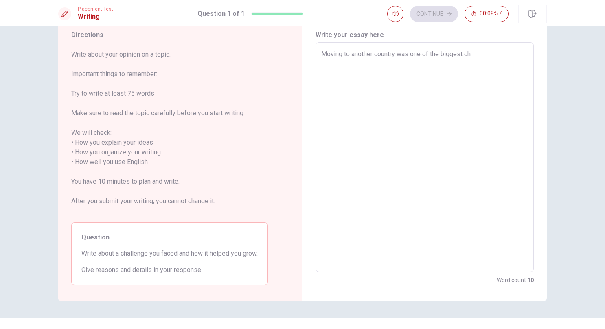
type textarea "Moving to another country was one of the biggest cha"
type textarea "x"
type textarea "Moving to another country was one of the biggest chal"
type textarea "x"
type textarea "Moving to another country was one of the biggest chall"
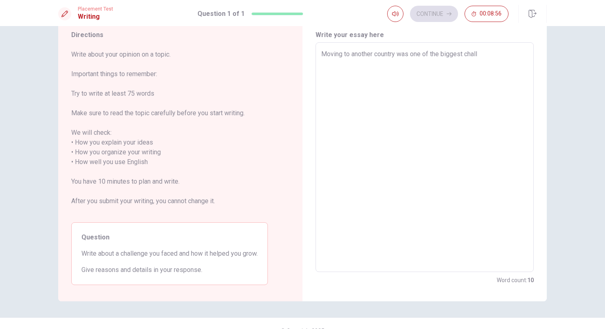
type textarea "x"
type textarea "Moving to another country was one of the biggest challa"
type textarea "x"
type textarea "Moving to another country was one of the biggest chall"
type textarea "x"
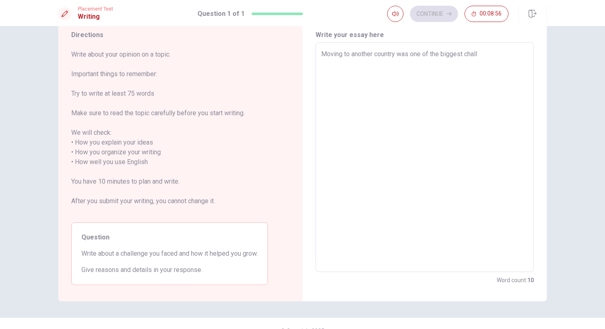
type textarea "Moving to another country was one of the biggest challe"
type textarea "x"
type textarea "Moving to another country was one of the biggest challen"
type textarea "x"
type textarea "Moving to another country was one of the biggest challeng"
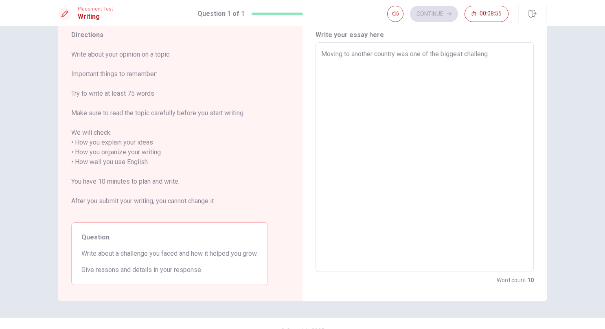
type textarea "x"
type textarea "Moving to another country was one of the biggest challenge"
type textarea "x"
type textarea "Moving to another country was one of the biggest challenges"
type textarea "x"
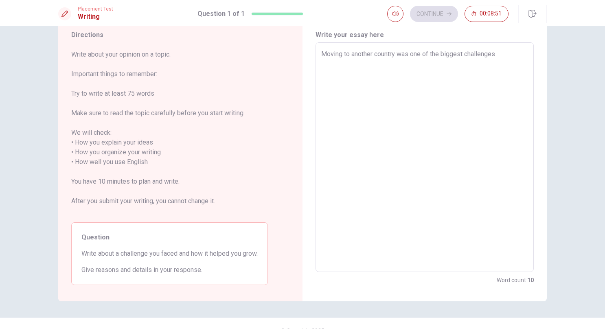
type textarea "Moving to another country was one of the biggest challenges"
type textarea "x"
type textarea "Moving to another country was one of the biggest challenges I"
type textarea "x"
type textarea "Moving to another country was one of the biggest challenges I"
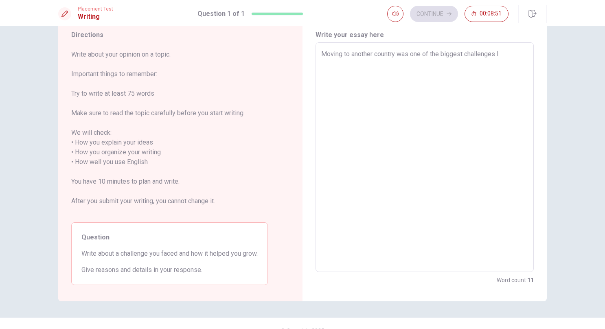
type textarea "x"
type textarea "Moving to another country was one of the biggest challenges I h"
type textarea "x"
type textarea "Moving to another country was one of the biggest challenges I ha"
type textarea "x"
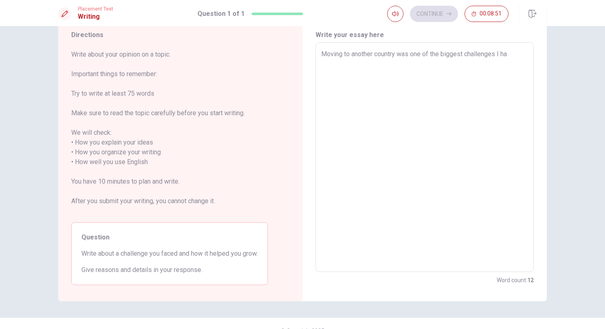
type textarea "Moving to another country was one of the biggest challenges I hav"
type textarea "x"
type textarea "Moving to another country was one of the biggest challenges I have"
type textarea "x"
type textarea "Moving to another country was one of the biggest challenges I have"
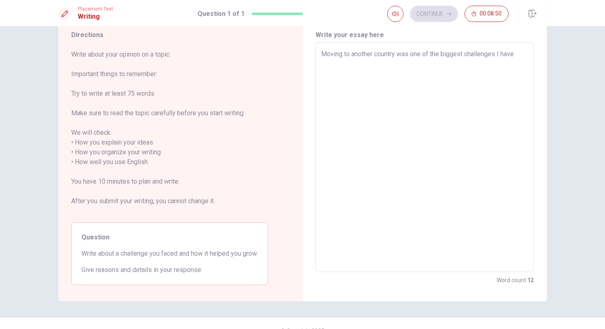
type textarea "x"
type textarea "Moving to another country was one of the biggest challenges I have e"
type textarea "x"
type textarea "Moving to another country was one of the biggest challenges I have ev"
type textarea "x"
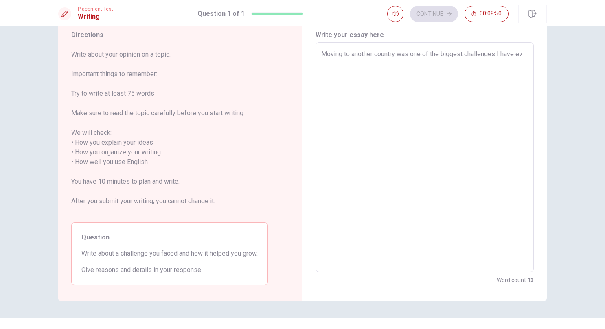
type textarea "Moving to another country was one of the biggest challenges I have eve"
type textarea "x"
type textarea "Moving to another country was one of the biggest challenges I have ever"
type textarea "x"
type textarea "Moving to another country was one of the biggest challenges I have ever"
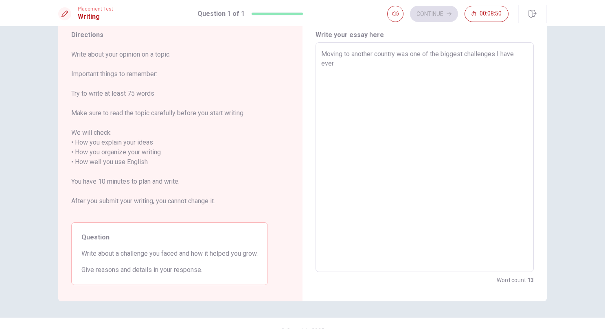
type textarea "x"
type textarea "Moving to another country was one of the biggest challenges I have ever f"
type textarea "x"
type textarea "Moving to another country was one of the biggest challenges I have ever fa"
type textarea "x"
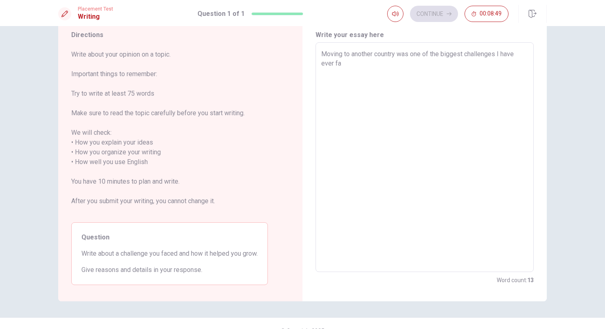
type textarea "Moving to another country was one of the biggest challenges I have ever fac"
type textarea "x"
type textarea "Moving to another country was one of the biggest challenges I have ever face"
type textarea "x"
type textarea "Moving to another country was one of the biggest challenges I have ever faced"
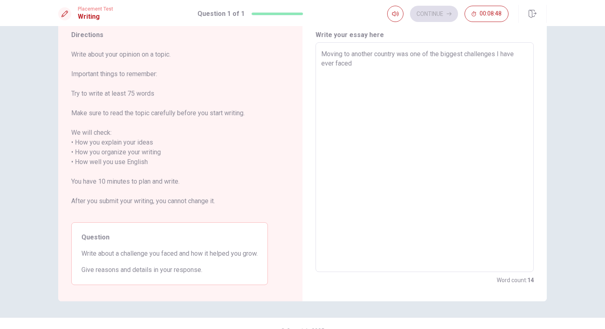
type textarea "x"
type textarea "Moving to another country was one of the biggest challenges I have ever faced."
type textarea "x"
type textarea "Moving to another country was one of the biggest challenges I have ever faced."
type textarea "x"
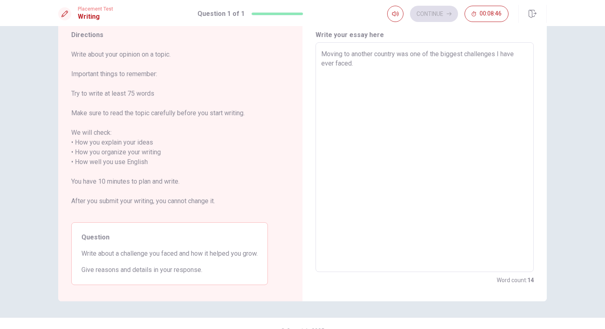
type textarea "Moving to another country was one of the biggest challenges I have ever faced. W"
type textarea "x"
type textarea "Moving to another country was one of the biggest challenges I have ever faced. …"
type textarea "x"
type textarea "Moving to another country was one of the biggest challenges I have ever faced. …"
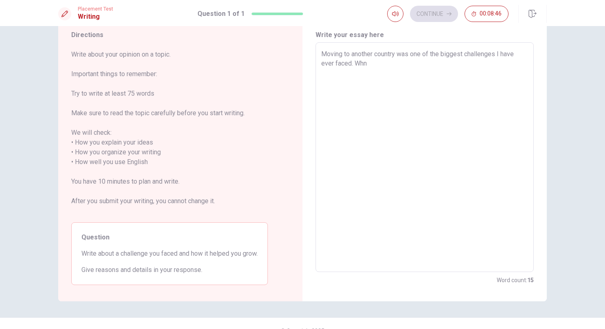
type textarea "x"
type textarea "Moving to another country was one of the biggest challenges I have ever faced. …"
type textarea "x"
type textarea "Moving to another country was one of the biggest challenges I have ever faced. …"
type textarea "x"
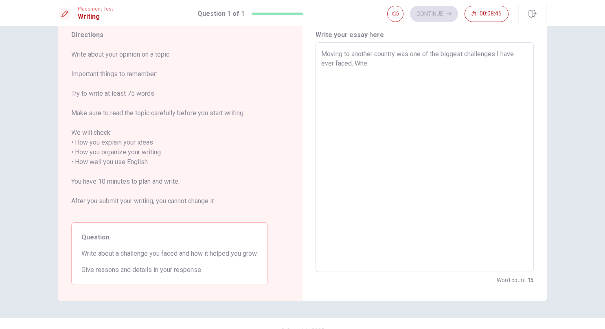
type textarea "Moving to another country was one of the biggest challenges I have ever faced. …"
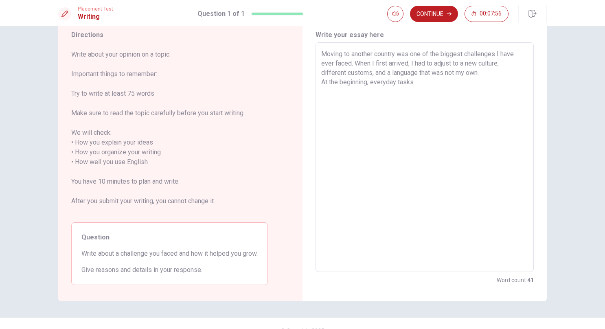
click at [349, 74] on textarea "Moving to another country was one of the biggest challenges I have ever faced. …" at bounding box center [424, 157] width 207 height 216
click at [420, 84] on textarea "Moving to another country was one of the biggest challenges I have ever faced. …" at bounding box center [424, 157] width 207 height 216
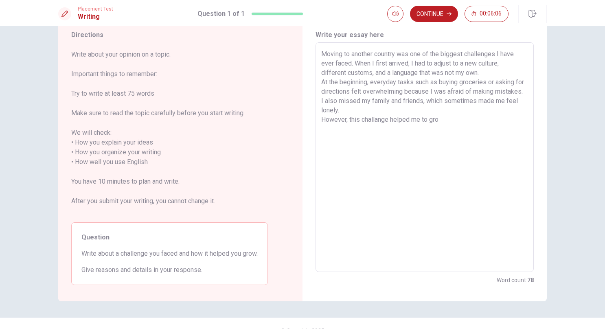
click at [382, 129] on textarea "Moving to another country was one of the biggest challenges I have ever faced. …" at bounding box center [424, 157] width 207 height 216
click at [450, 136] on textarea "Moving to another country was one of the biggest challenges I have ever faced. …" at bounding box center [424, 157] width 207 height 216
click at [486, 131] on textarea "Moving to another country was one of the biggest challenges I have ever faced. …" at bounding box center [424, 157] width 207 height 216
drag, startPoint x: 322, startPoint y: 55, endPoint x: 486, endPoint y: 139, distance: 184.3
click at [486, 139] on textarea "Moving to another country was one of the biggest challenges I have ever faced. …" at bounding box center [424, 157] width 207 height 216
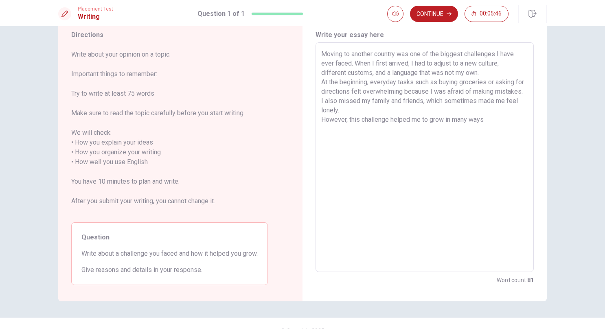
click at [489, 135] on textarea "Moving to another country was one of the biggest challenges I have ever faced. …" at bounding box center [424, 157] width 207 height 216
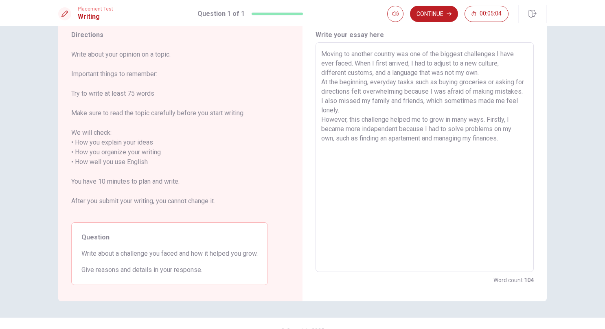
click at [401, 145] on textarea "Moving to another country was one of the biggest challenges I have ever faced. …" at bounding box center [424, 157] width 207 height 216
click at [432, 136] on textarea "Moving to another country was one of the biggest challenges I have ever faced. …" at bounding box center [424, 157] width 207 height 216
click at [508, 147] on textarea "Moving to another country was one of the biggest challenges I have ever faced. …" at bounding box center [424, 157] width 207 height 216
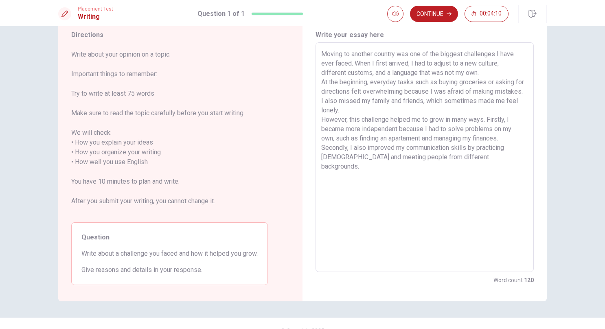
click at [367, 165] on textarea "Moving to another country was one of the biggest challenges I have ever faced. …" at bounding box center [424, 157] width 207 height 216
click at [321, 111] on textarea "Moving to another country was one of the biggest challenges I have ever faced. …" at bounding box center [424, 157] width 207 height 216
click at [509, 163] on textarea "Moving to another country was one of the biggest challenges I have ever faced. …" at bounding box center [424, 157] width 207 height 216
click at [318, 148] on div "Moving to another country was one of the biggest challenges I have ever faced. …" at bounding box center [425, 157] width 218 height 230
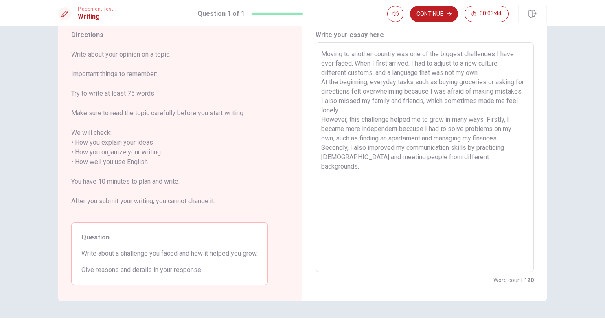
click at [327, 147] on textarea "Moving to another country was one of the biggest challenges I have ever faced. …" at bounding box center [424, 157] width 207 height 216
click at [495, 73] on textarea "Moving to another country was one of the biggest challenges I have ever faced. …" at bounding box center [424, 157] width 207 height 216
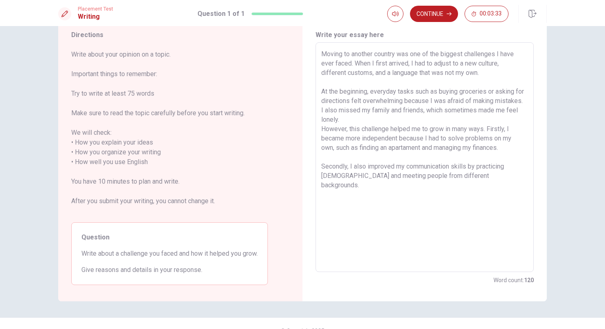
click at [388, 121] on textarea "Moving to another country was one of the biggest challenges I have ever faced. …" at bounding box center [424, 157] width 207 height 216
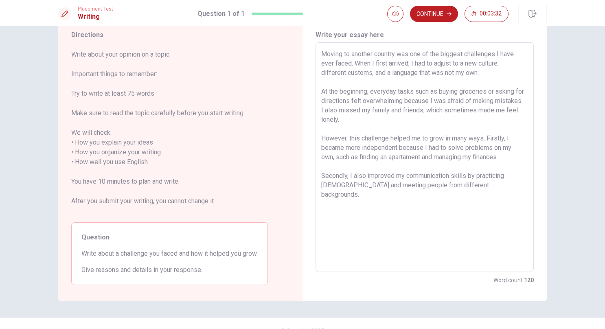
click at [492, 189] on textarea "Moving to another country was one of the biggest challenges I have ever faced. …" at bounding box center [424, 157] width 207 height 216
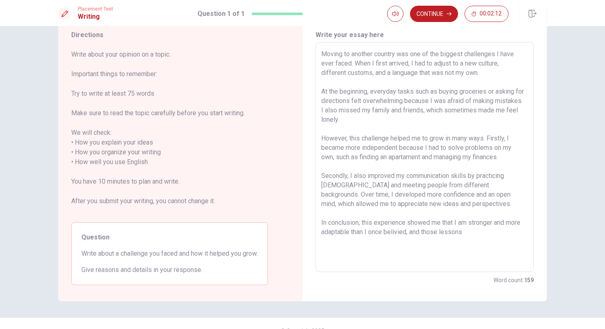
click at [401, 234] on textarea "Moving to another country was one of the biggest challenges I have ever faced. …" at bounding box center [424, 157] width 207 height 216
click at [472, 233] on textarea "Moving to another country was one of the biggest challenges I have ever faced. …" at bounding box center [424, 157] width 207 height 216
click at [445, 13] on button "Continue" at bounding box center [434, 14] width 48 height 16
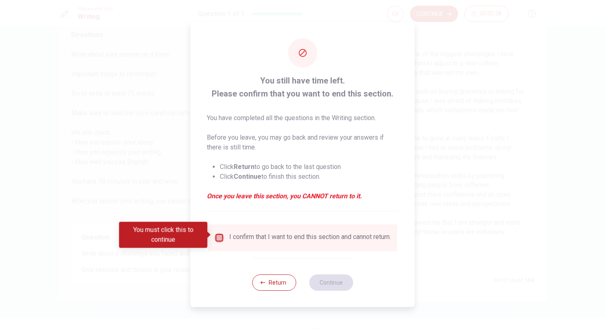
click at [220, 235] on input "You must click this to continue" at bounding box center [220, 238] width 10 height 10
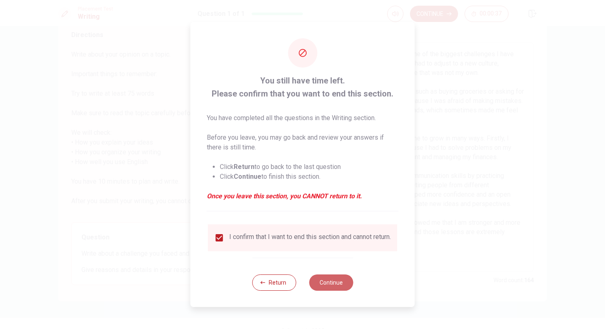
click at [336, 282] on button "Continue" at bounding box center [331, 282] width 44 height 16
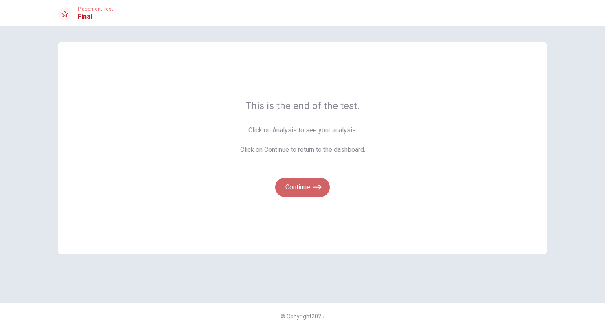
click at [293, 185] on button "Continue" at bounding box center [302, 188] width 55 height 20
